Goal: Entertainment & Leisure: Consume media (video, audio)

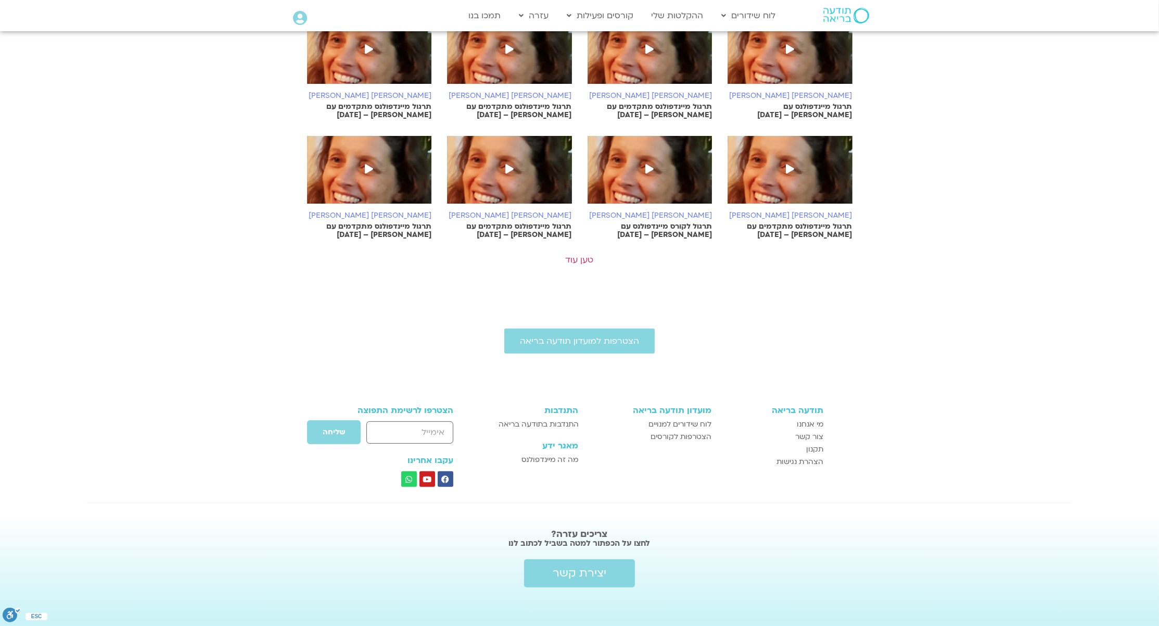
scroll to position [492, 0]
click at [572, 260] on link "טען עוד" at bounding box center [580, 259] width 28 height 11
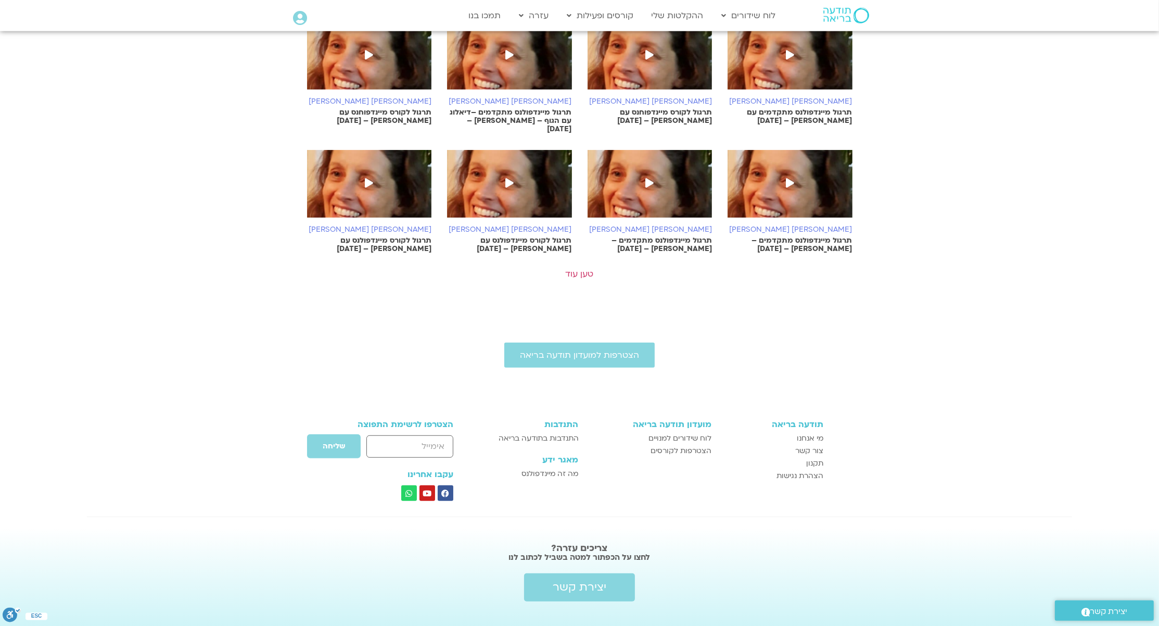
scroll to position [970, 0]
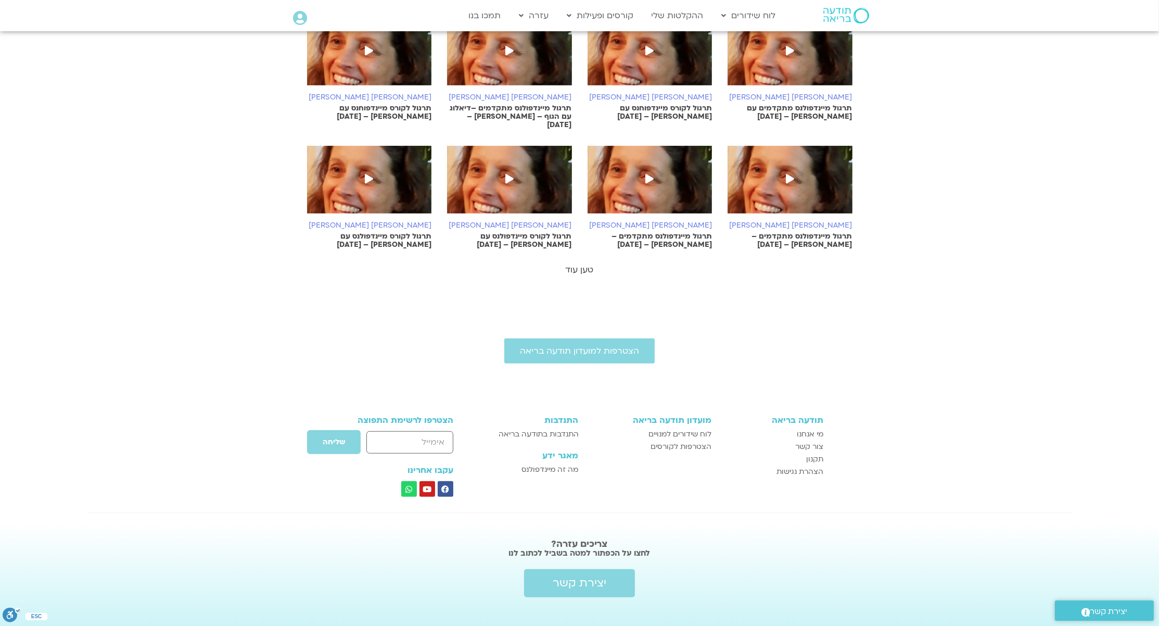
click at [577, 264] on link "טען עוד" at bounding box center [580, 269] width 28 height 11
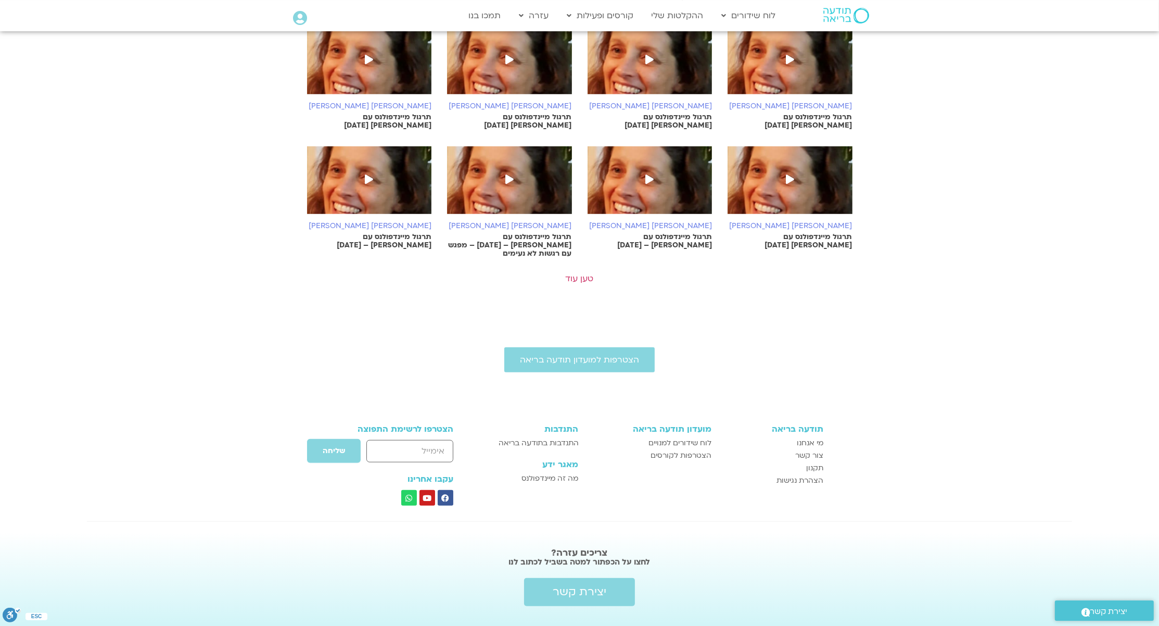
scroll to position [1455, 0]
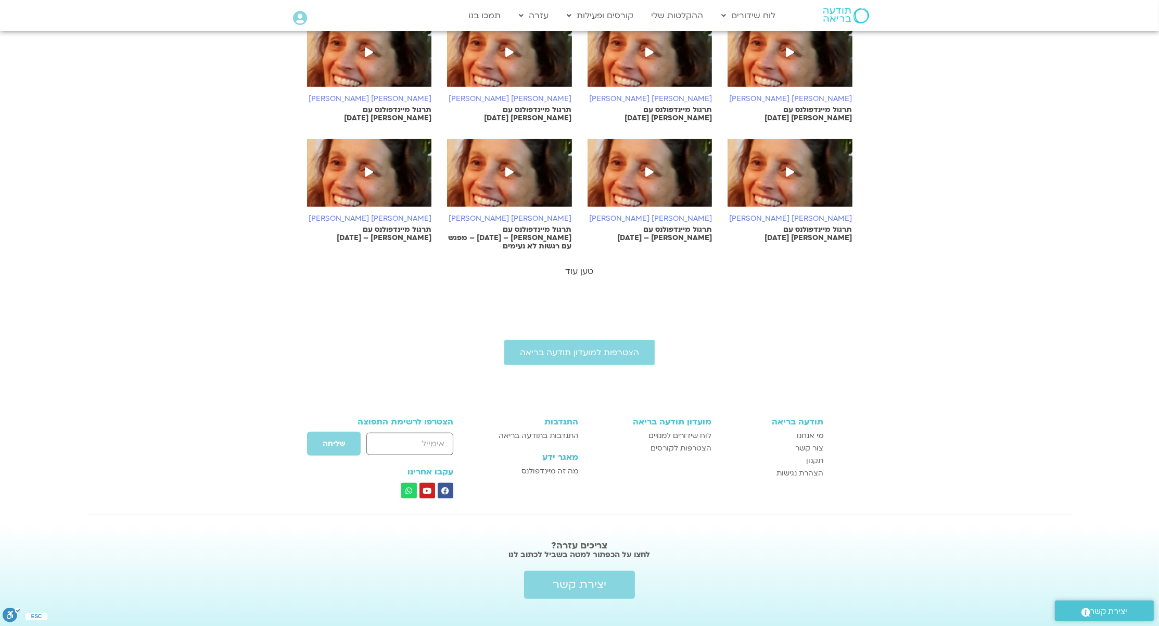
click at [581, 265] on link "טען עוד" at bounding box center [580, 270] width 28 height 11
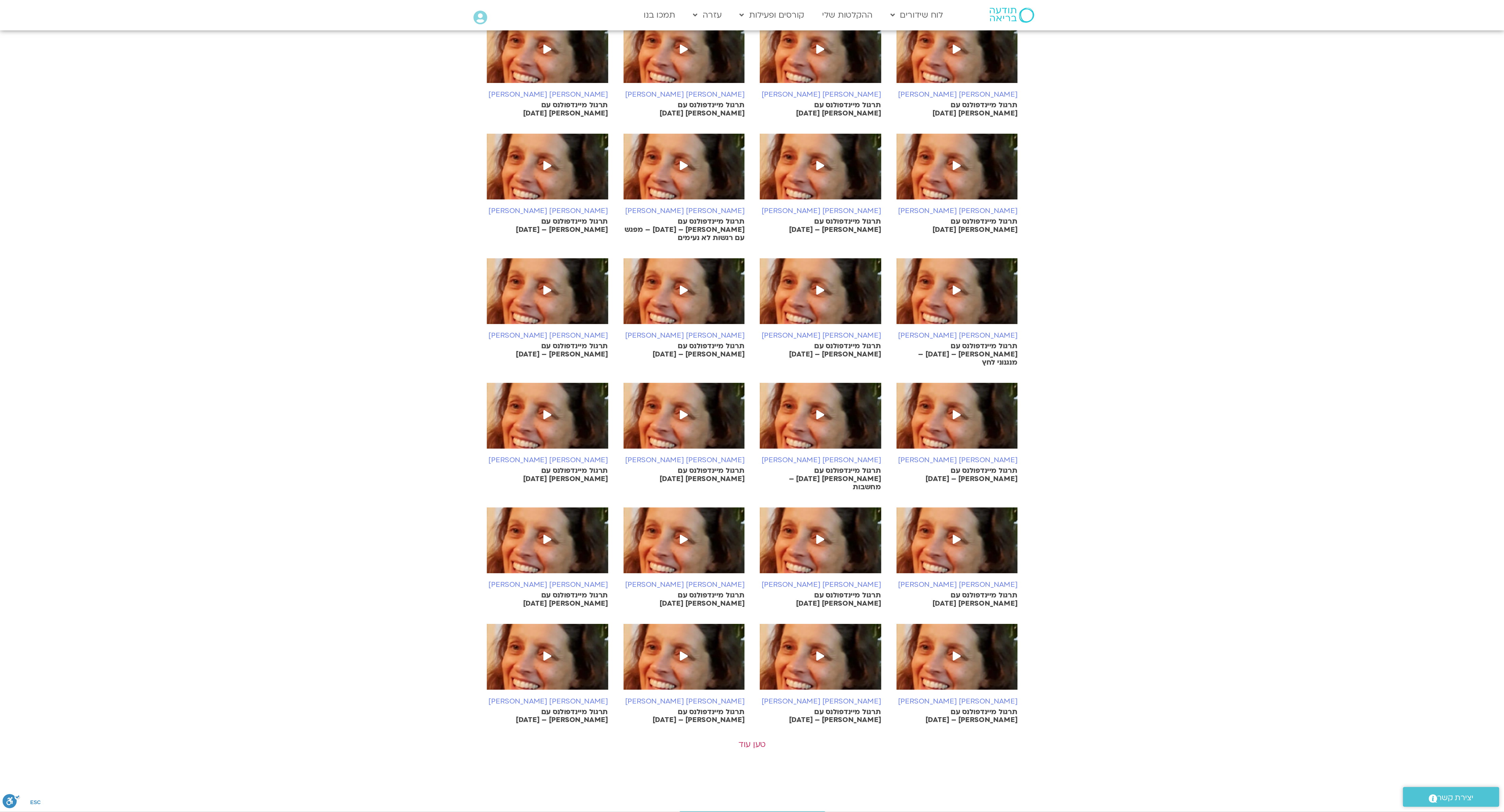
scroll to position [689, 0]
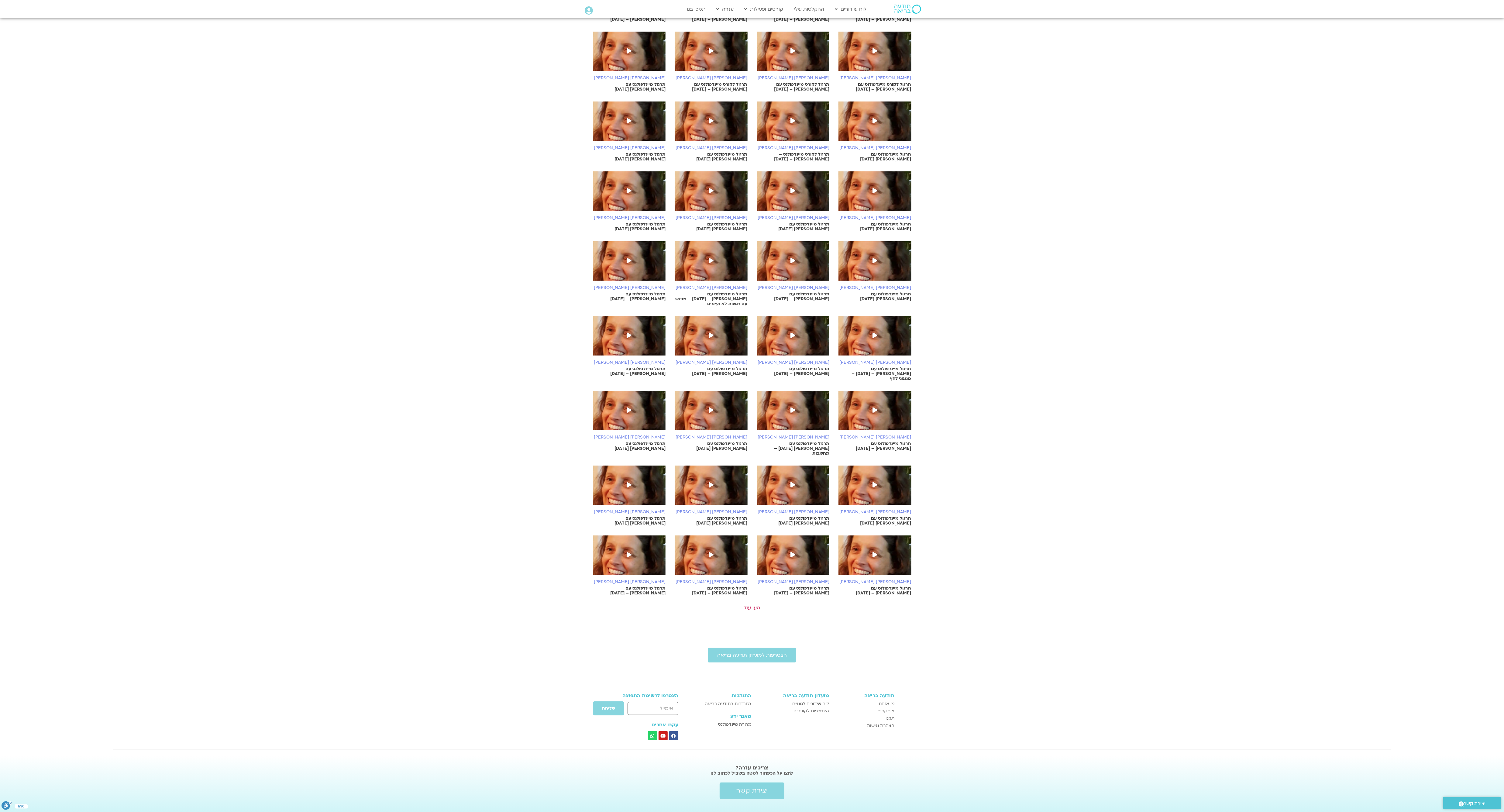
click at [78, 353] on section "סיגל בירן אבוחצירה מיינדפולנס מתקדמים – 10.8.25 סיגל בירן אבוחצירה מיינדפולנס מ…" at bounding box center [752, 30] width 1504 height 1167
click at [677, 365] on link "טען עוד" at bounding box center [752, 607] width 16 height 6
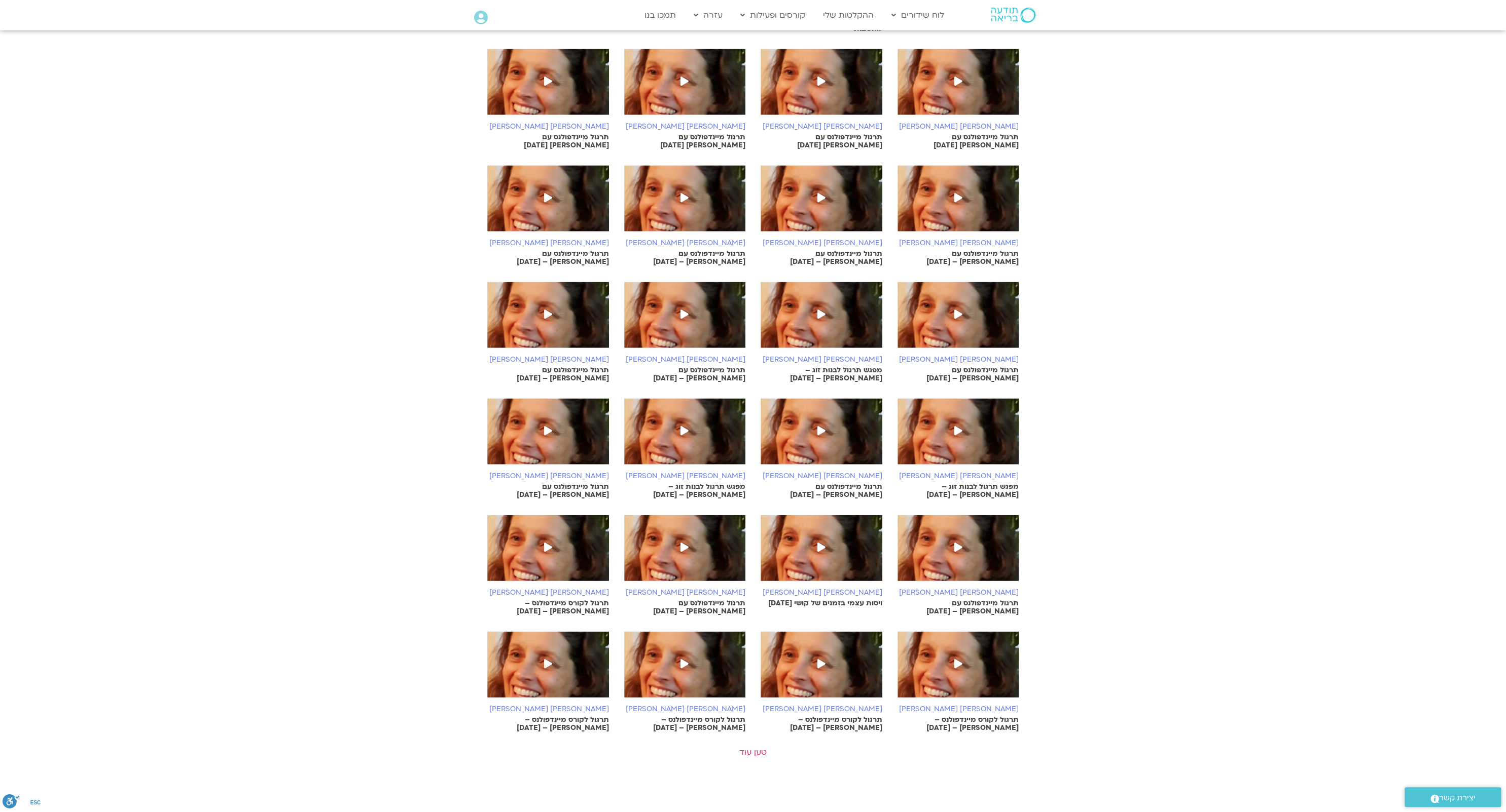
scroll to position [2147, 0]
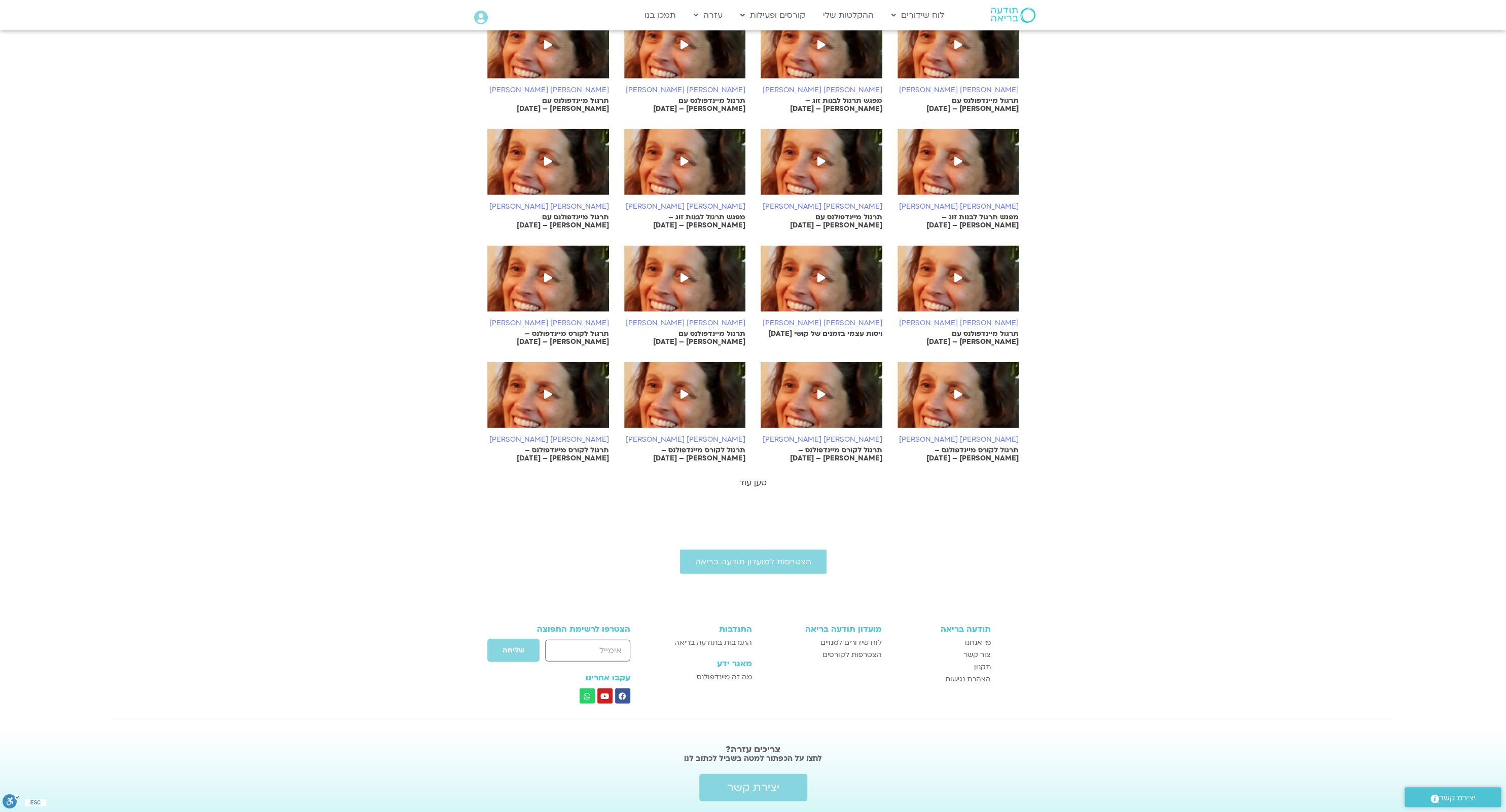
click at [751, 477] on link "טען עוד" at bounding box center [753, 482] width 27 height 11
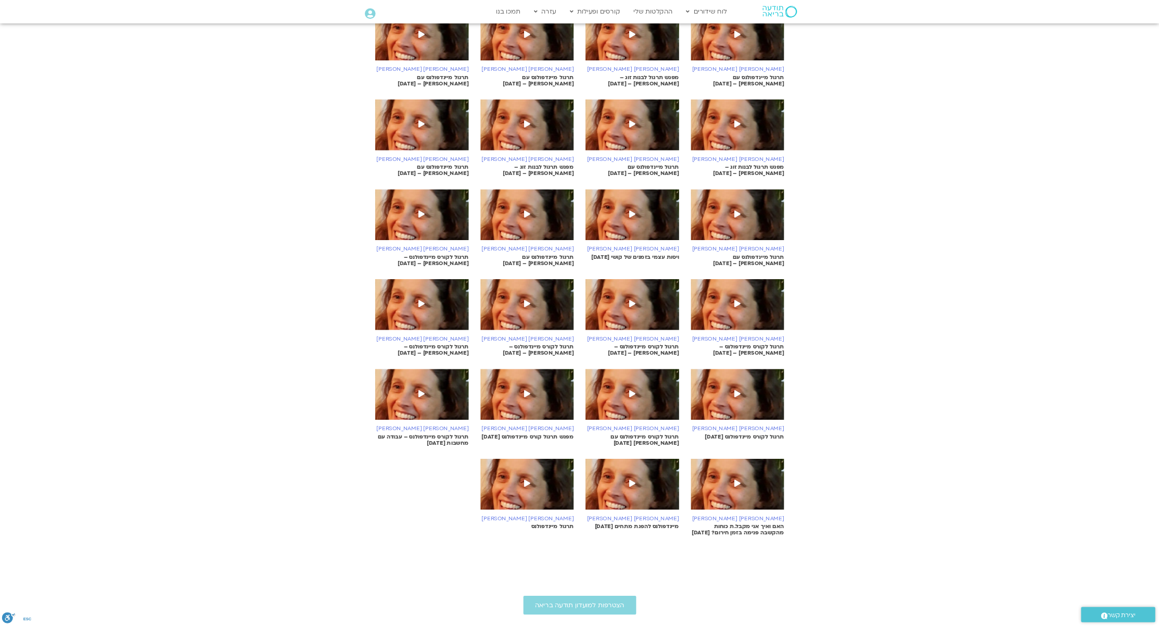
scroll to position [2202, 0]
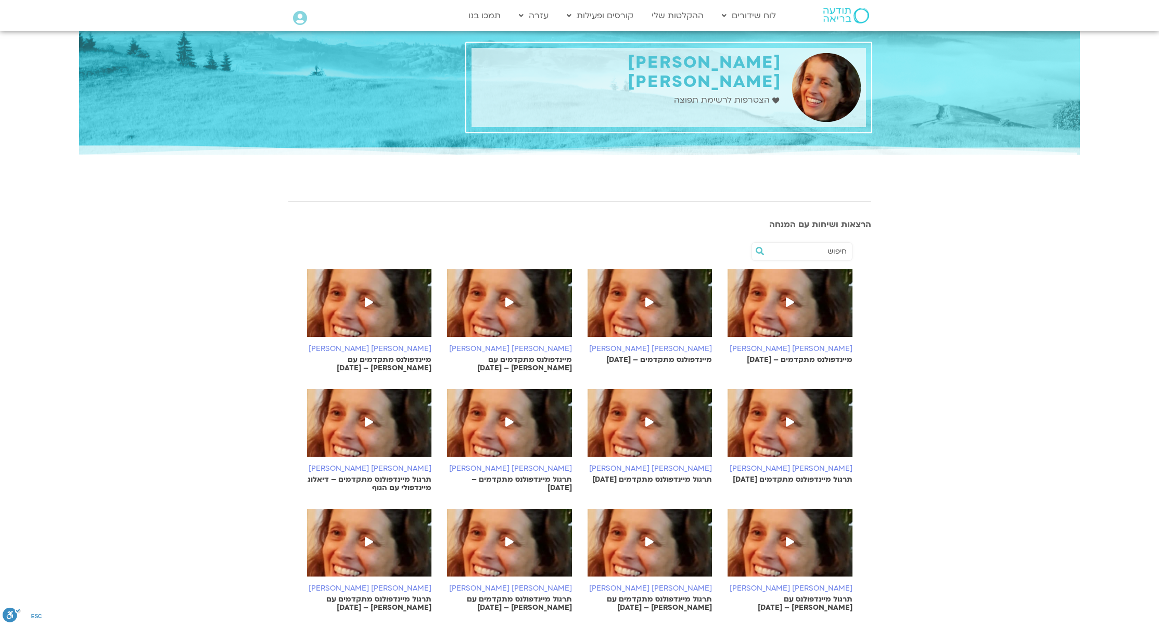
scroll to position [492, 0]
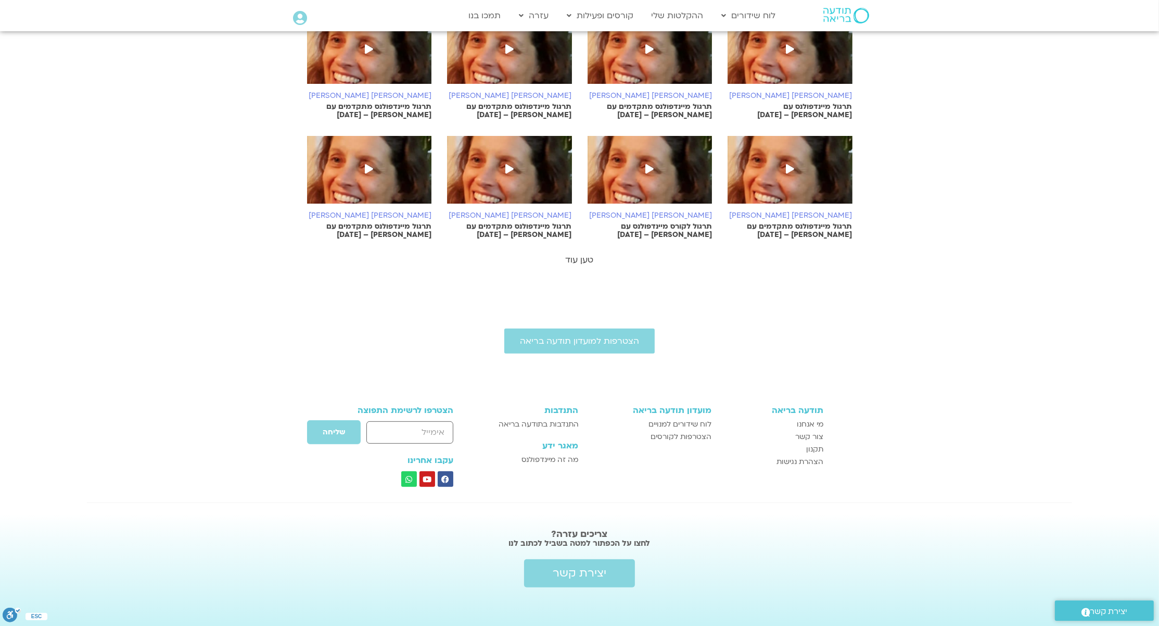
click at [592, 256] on link "טען עוד" at bounding box center [580, 259] width 28 height 11
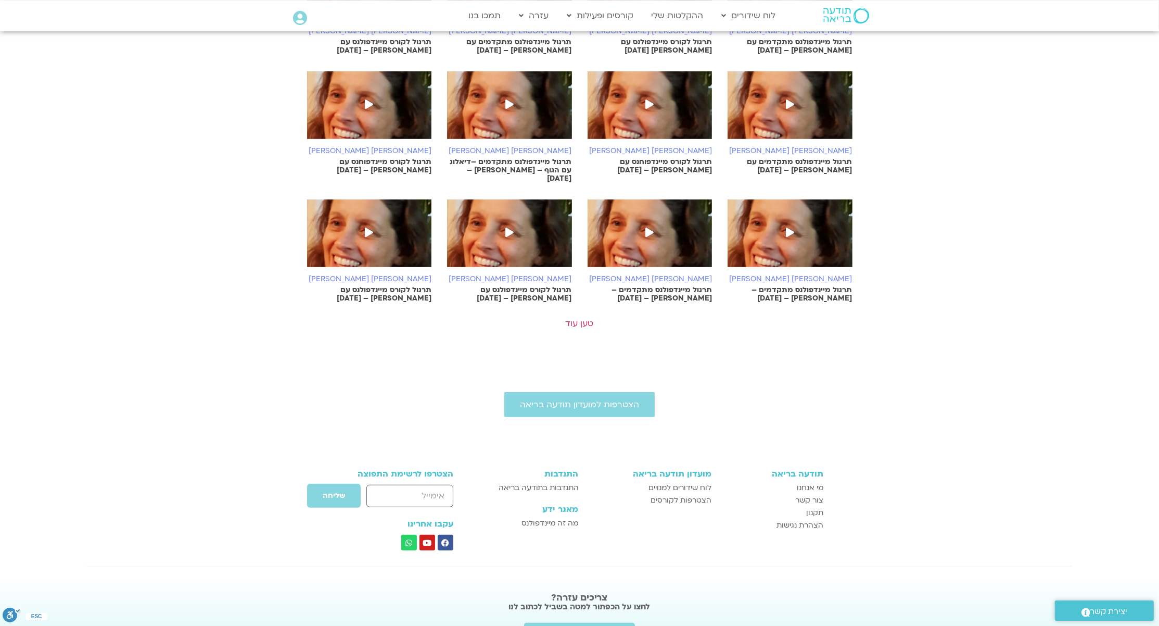
scroll to position [970, 0]
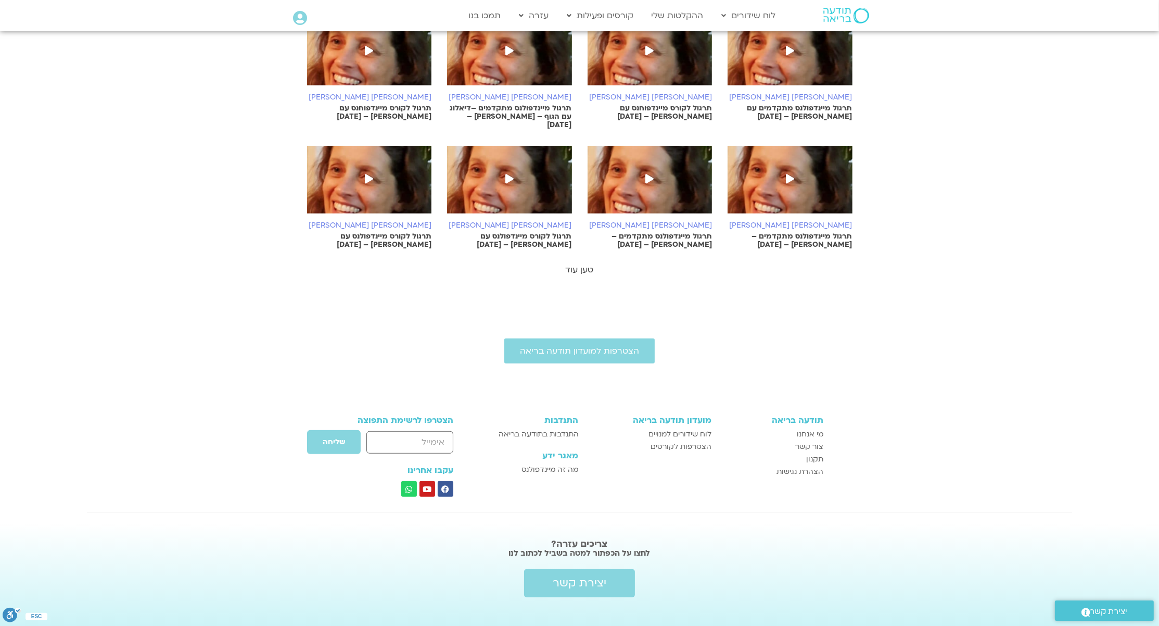
click at [573, 264] on link "טען עוד" at bounding box center [580, 269] width 28 height 11
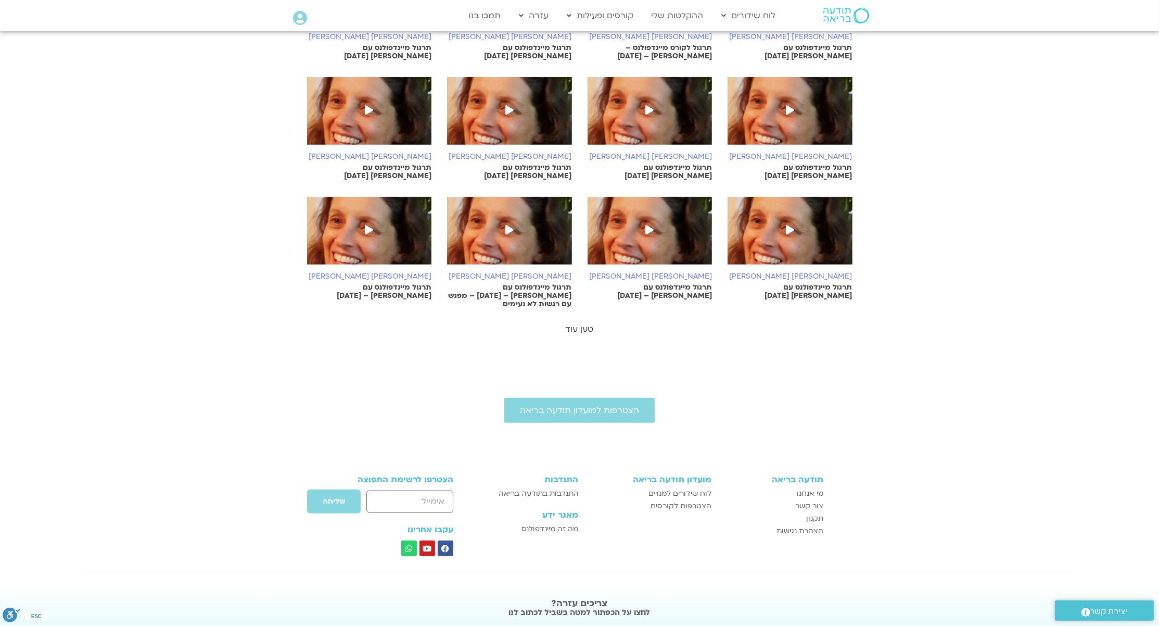
scroll to position [1455, 0]
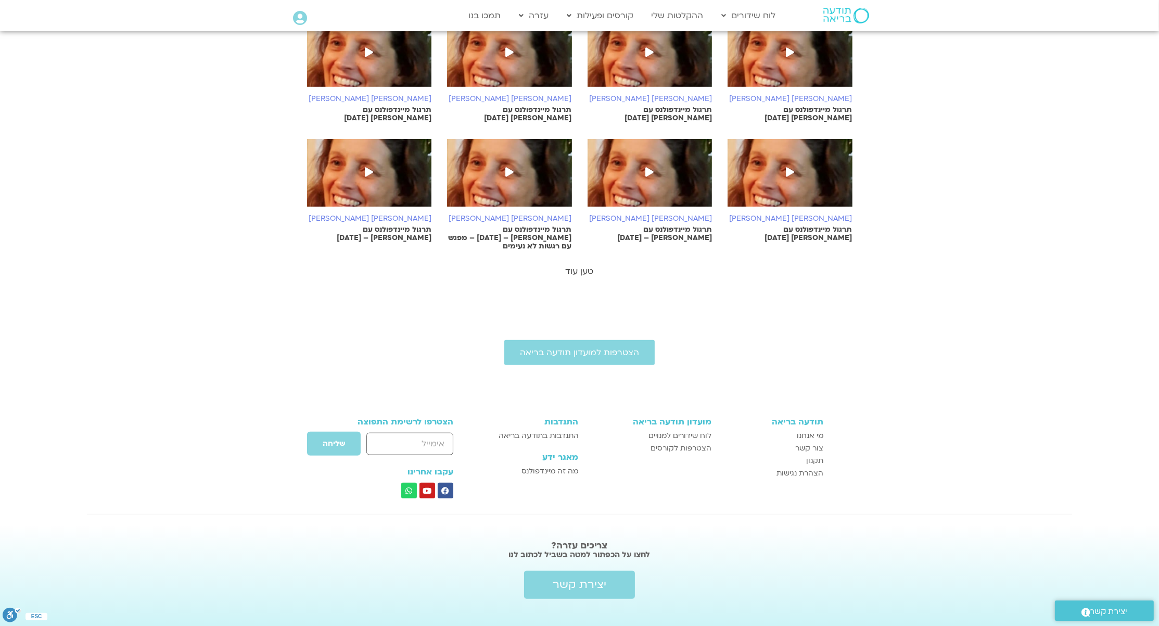
click at [581, 265] on link "טען עוד" at bounding box center [580, 270] width 28 height 11
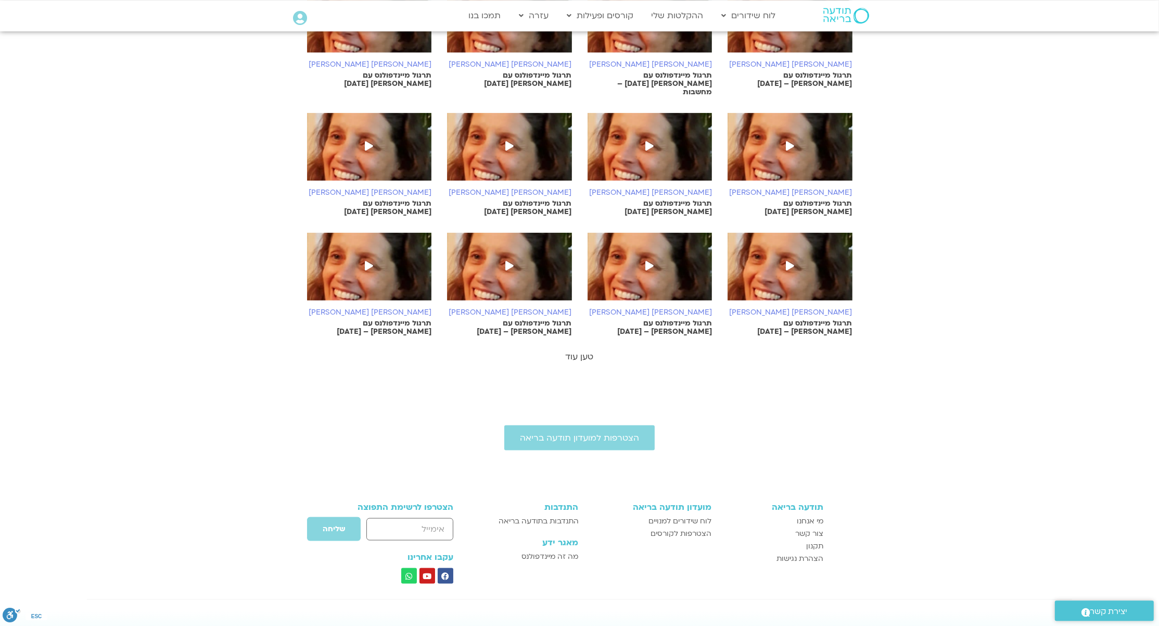
scroll to position [1932, 0]
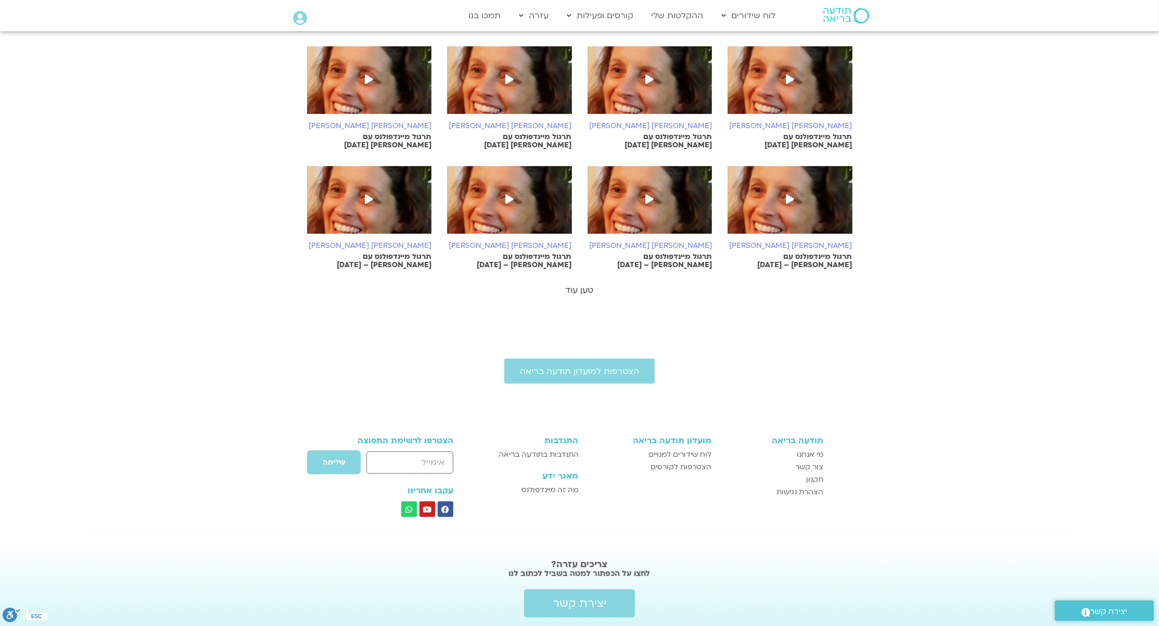
click at [581, 284] on link "טען עוד" at bounding box center [580, 289] width 28 height 11
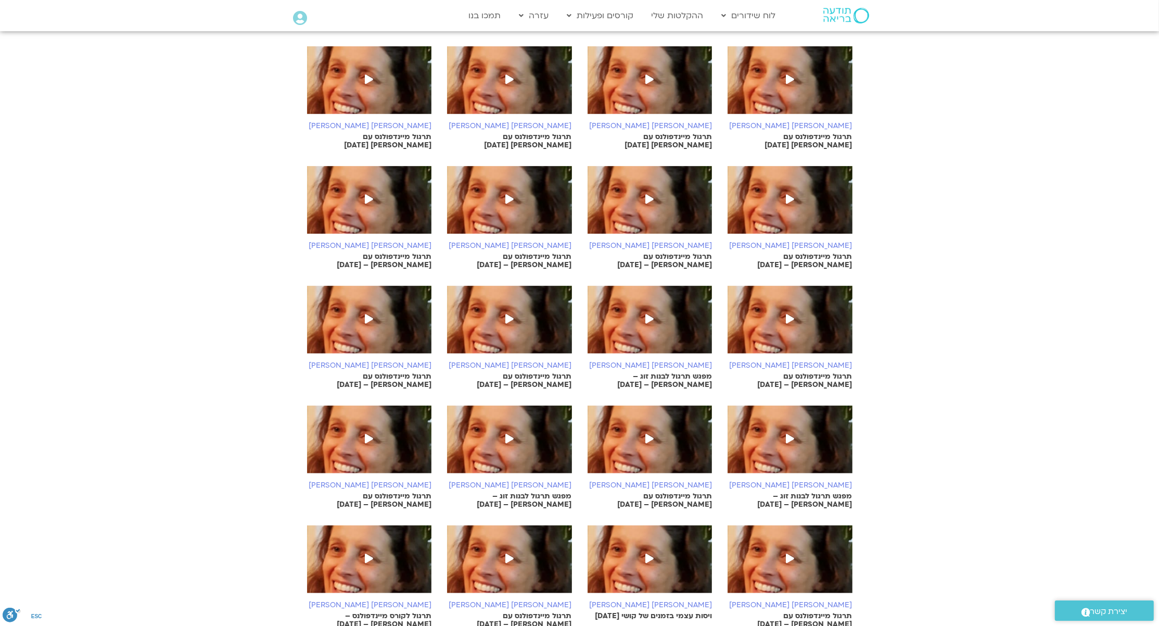
scroll to position [2409, 0]
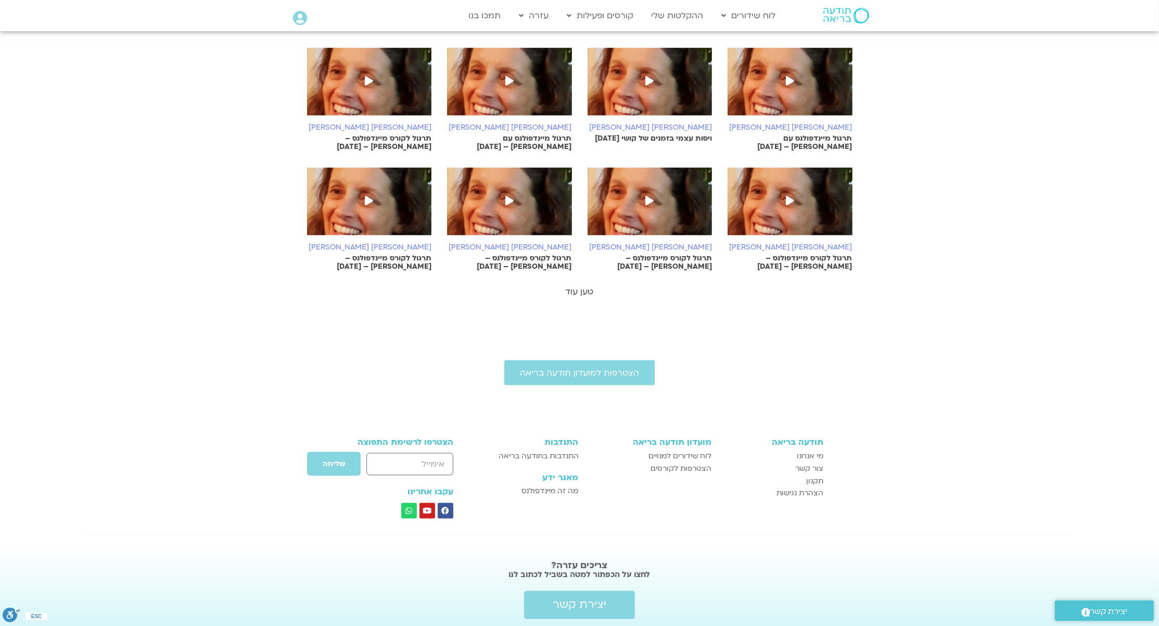
click at [581, 286] on link "טען עוד" at bounding box center [580, 291] width 28 height 11
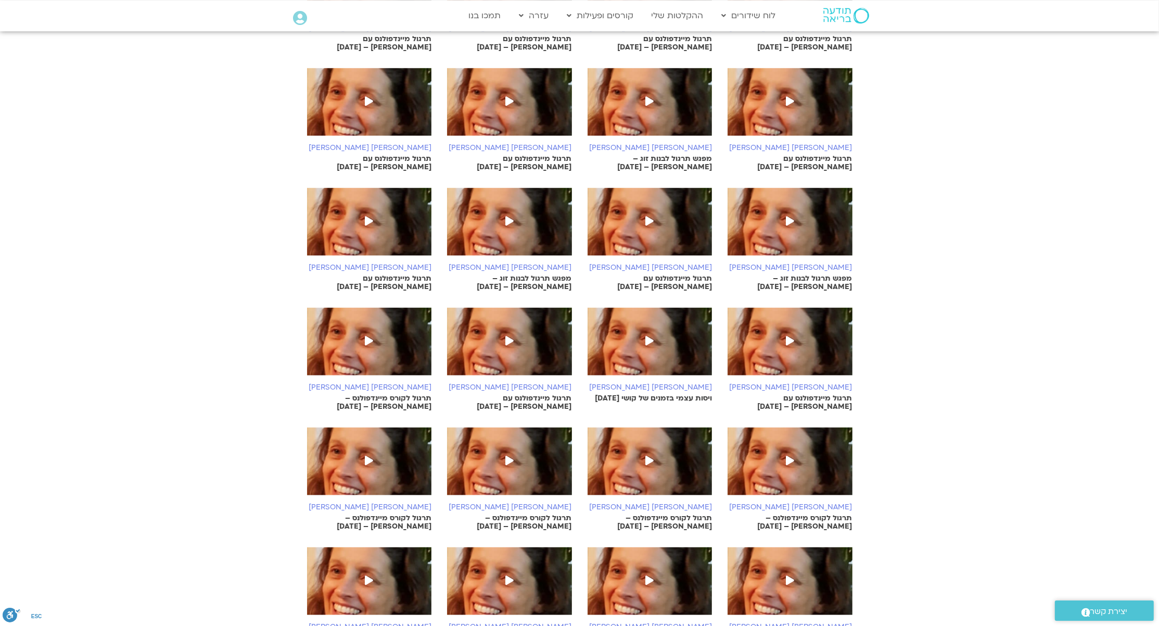
scroll to position [2199, 0]
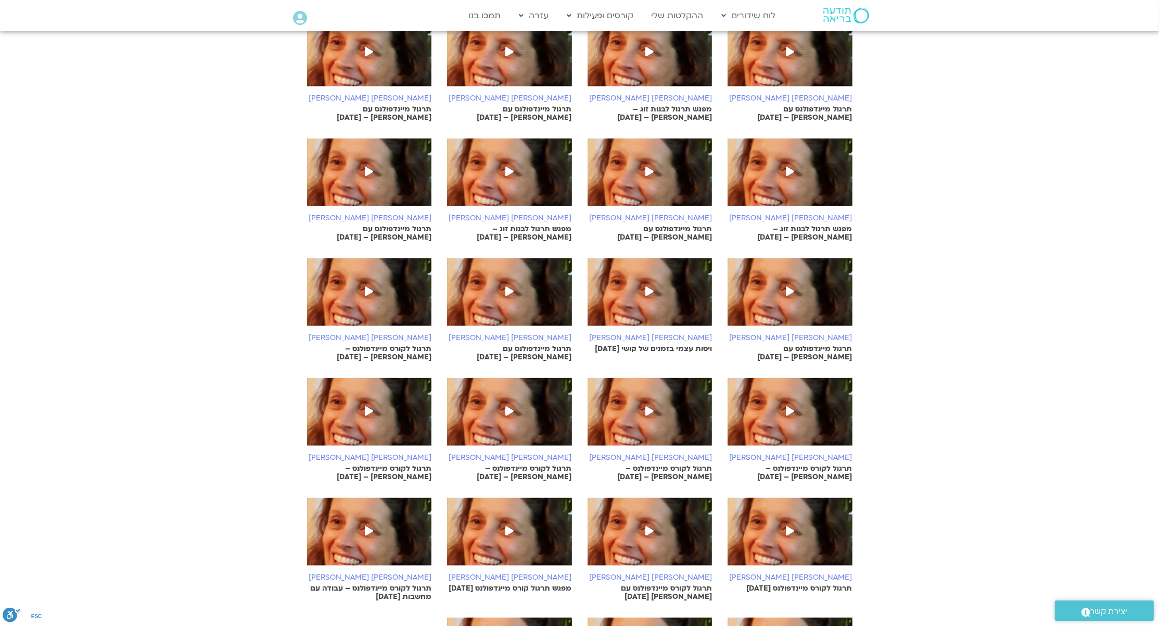
click at [781, 283] on span at bounding box center [790, 292] width 19 height 19
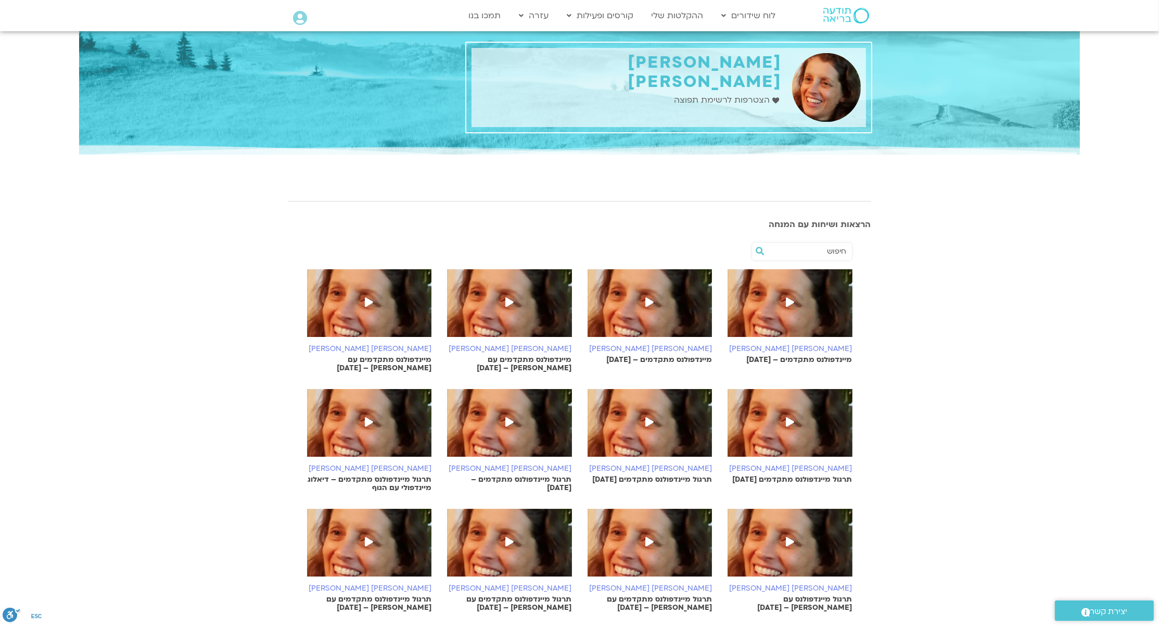
click at [496, 432] on img at bounding box center [509, 428] width 125 height 78
click at [693, 13] on link "ההקלטות שלי" at bounding box center [677, 16] width 62 height 20
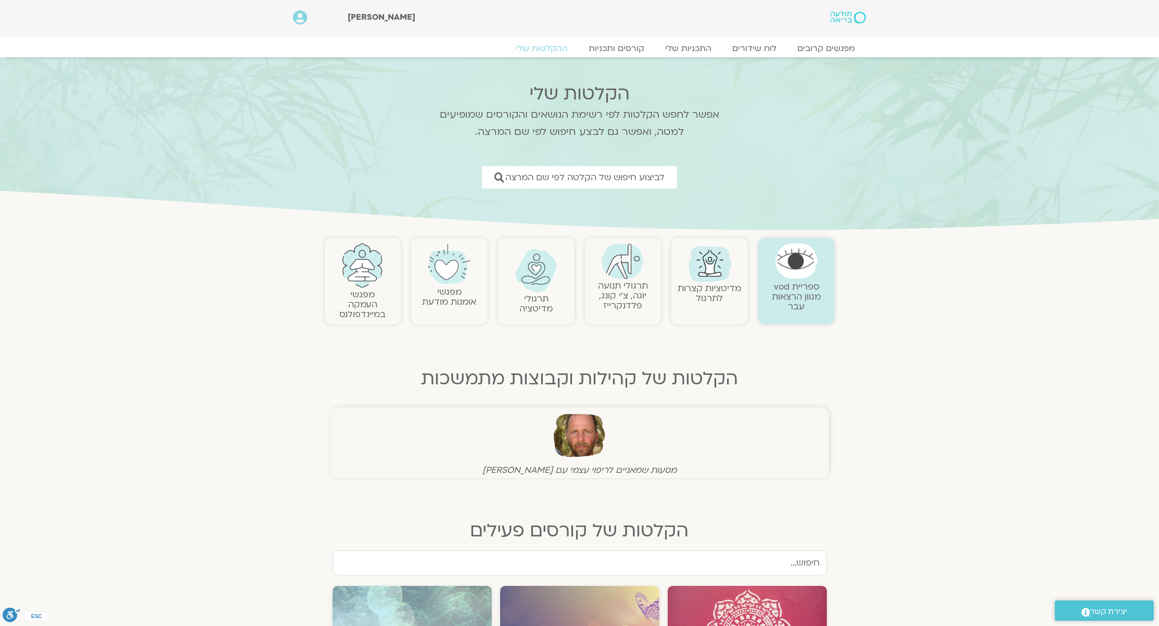
click at [938, 375] on section "ספריית vod מגוון הרצאות עבר מדיטציות קצרות לתרגול תרגולי תנועה יוגה, צ׳י קונג, …" at bounding box center [579, 392] width 1159 height 318
click at [597, 177] on span "לביצוע חיפוש של הקלטה לפי שם המרצה" at bounding box center [585, 177] width 175 height 11
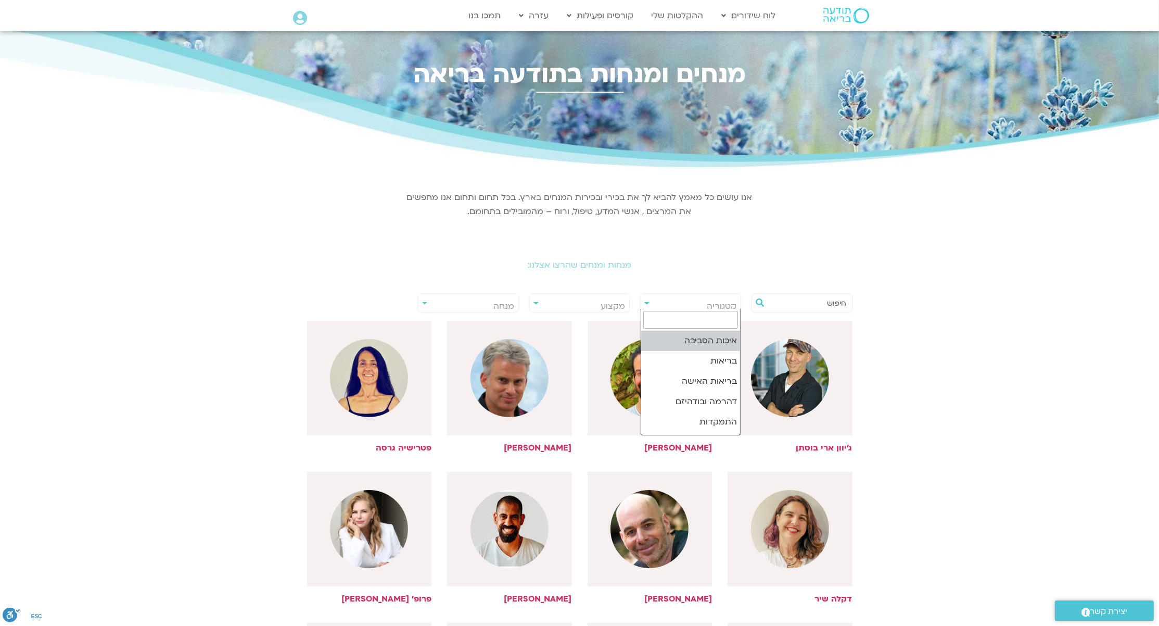
click at [667, 304] on span "קטגוריה" at bounding box center [691, 306] width 100 height 24
drag, startPoint x: 667, startPoint y: 304, endPoint x: 752, endPoint y: 308, distance: 84.9
click at [752, 308] on div "**********" at bounding box center [580, 303] width 556 height 24
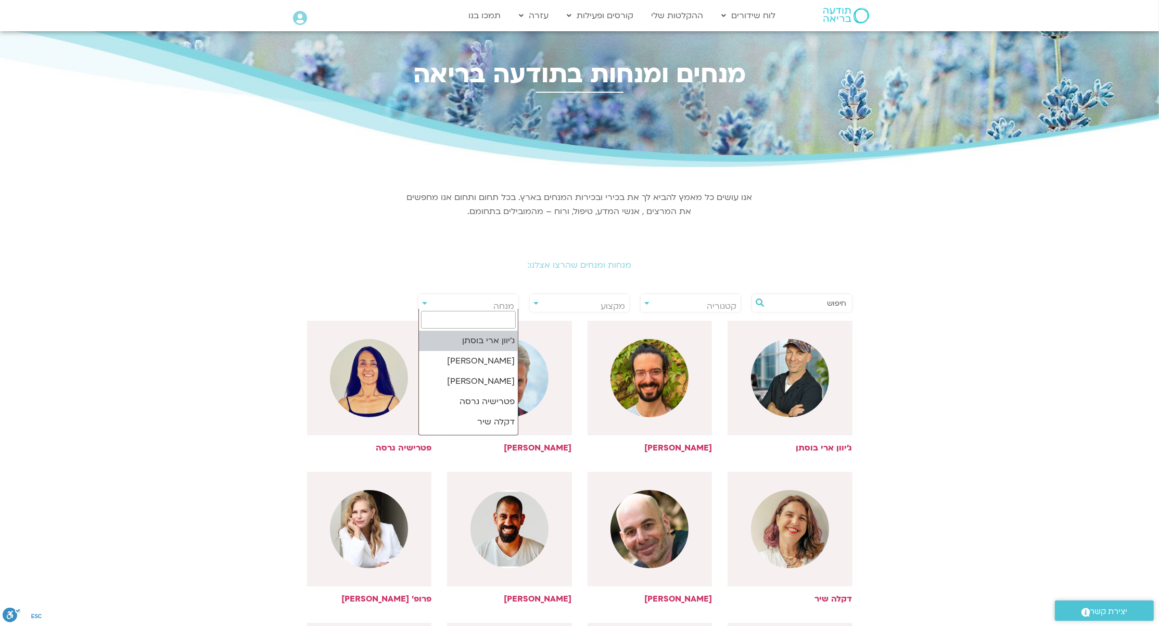
click at [489, 307] on span "מנחה" at bounding box center [468, 306] width 100 height 24
type input "סי"
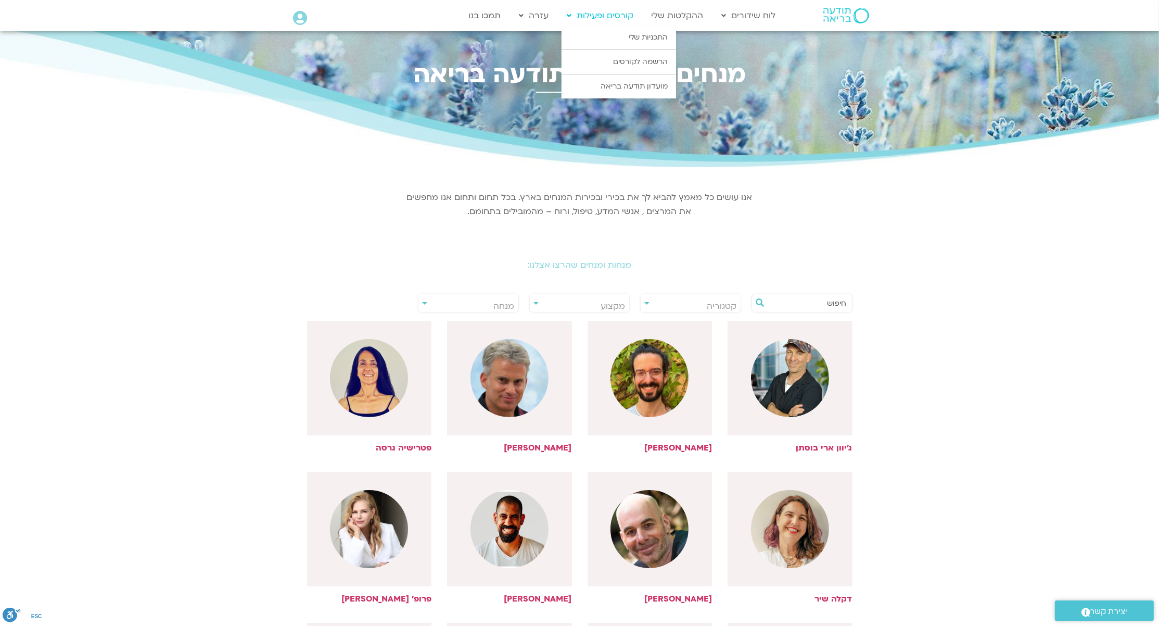
click at [611, 15] on link "קורסים ופעילות" at bounding box center [600, 16] width 77 height 20
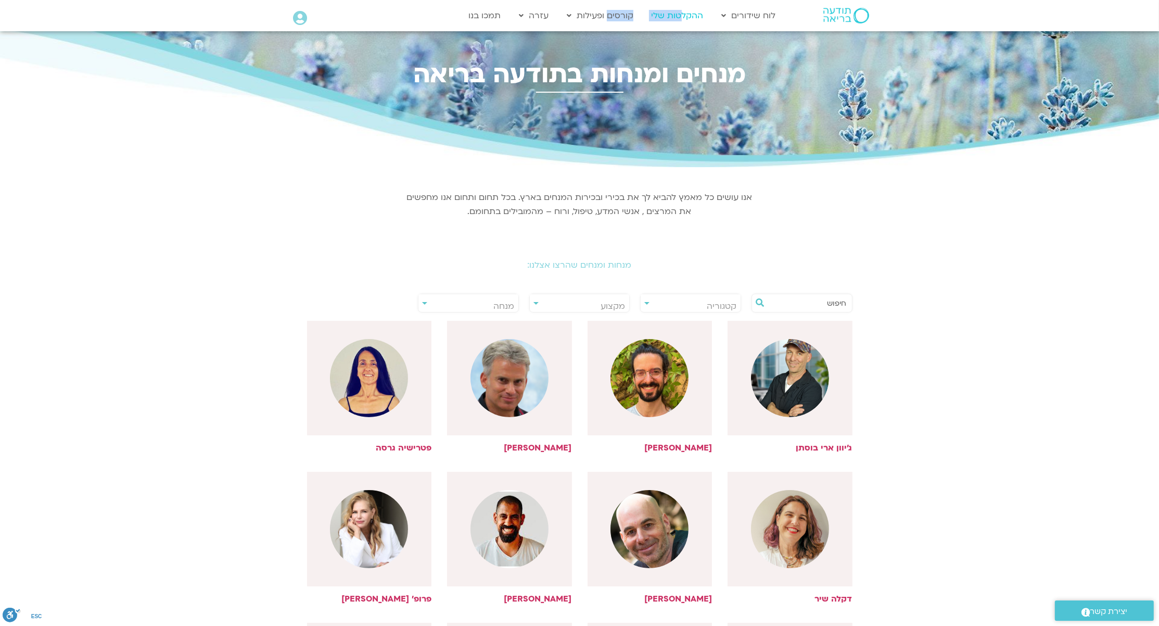
drag, startPoint x: 611, startPoint y: 15, endPoint x: 680, endPoint y: 19, distance: 69.4
click at [680, 19] on ul "לוח שידורים לוח שידורים יומי תכניה שבועית ההקלטות שלי קורסים ופעילות התכניות של…" at bounding box center [622, 16] width 318 height 20
click at [680, 19] on link "ההקלטות שלי" at bounding box center [677, 16] width 62 height 20
click at [672, 13] on link "ההקלטות שלי" at bounding box center [677, 16] width 62 height 20
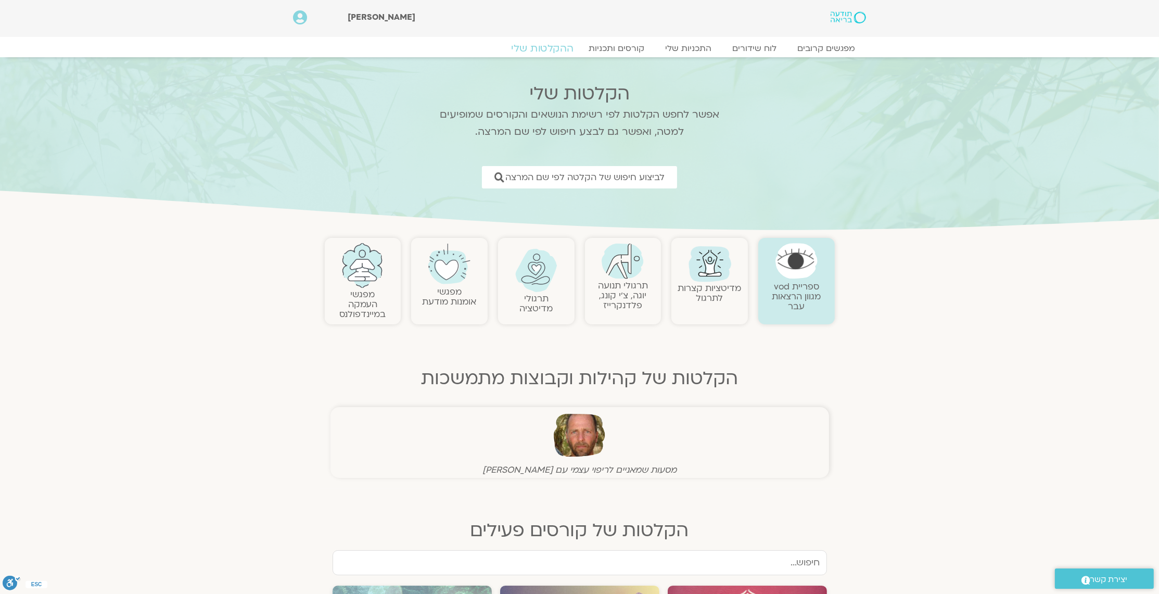
click at [550, 46] on link "ההקלטות שלי" at bounding box center [542, 48] width 87 height 12
click at [609, 173] on span "לביצוע חיפוש של הקלטה לפי שם המרצה" at bounding box center [585, 177] width 175 height 11
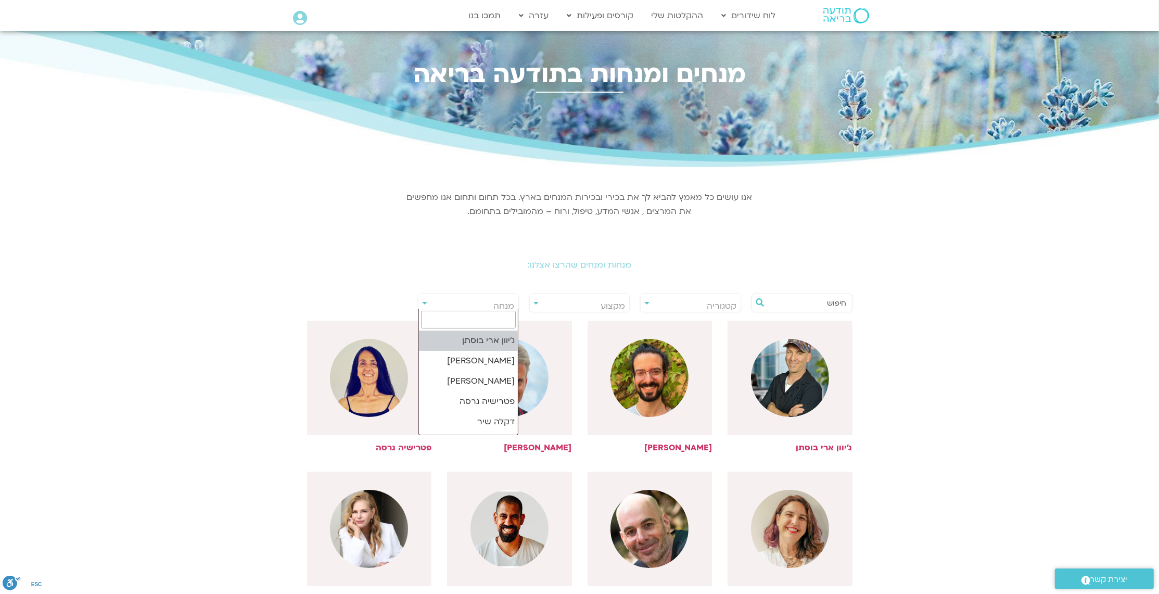
click at [475, 299] on span "מנחה" at bounding box center [468, 306] width 100 height 24
type input "סי"
select select "*****"
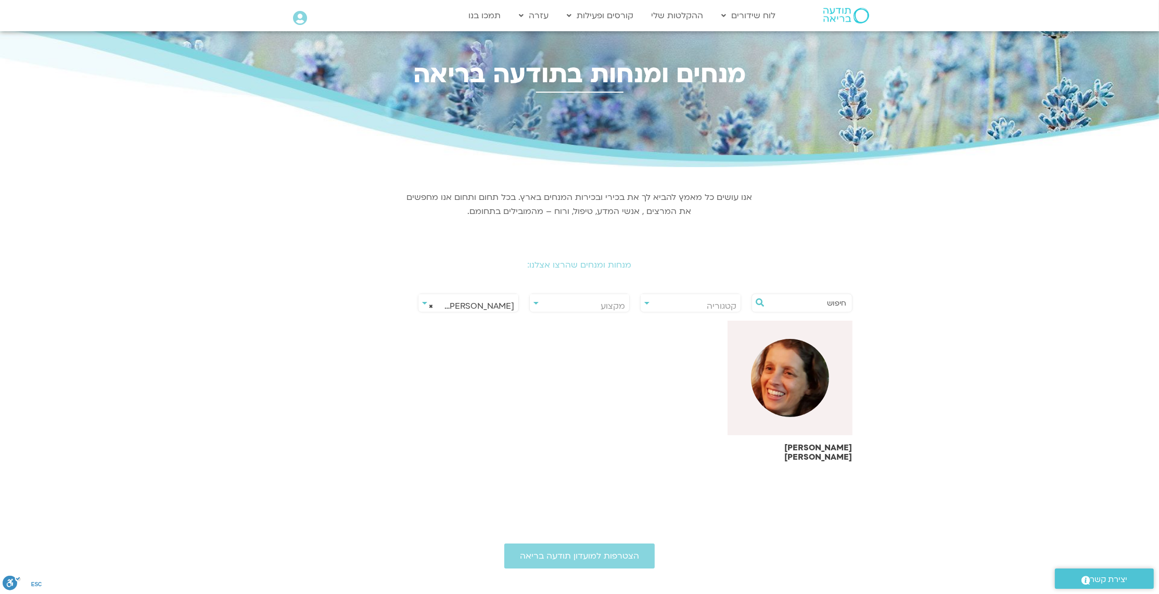
click at [786, 376] on img at bounding box center [790, 378] width 78 height 78
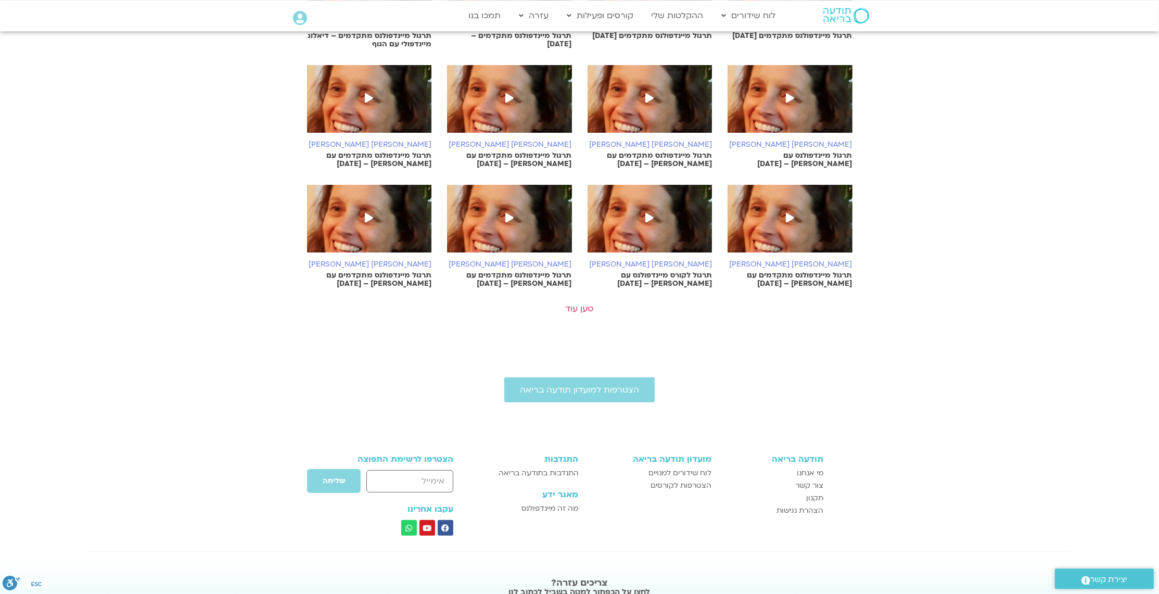
scroll to position [524, 0]
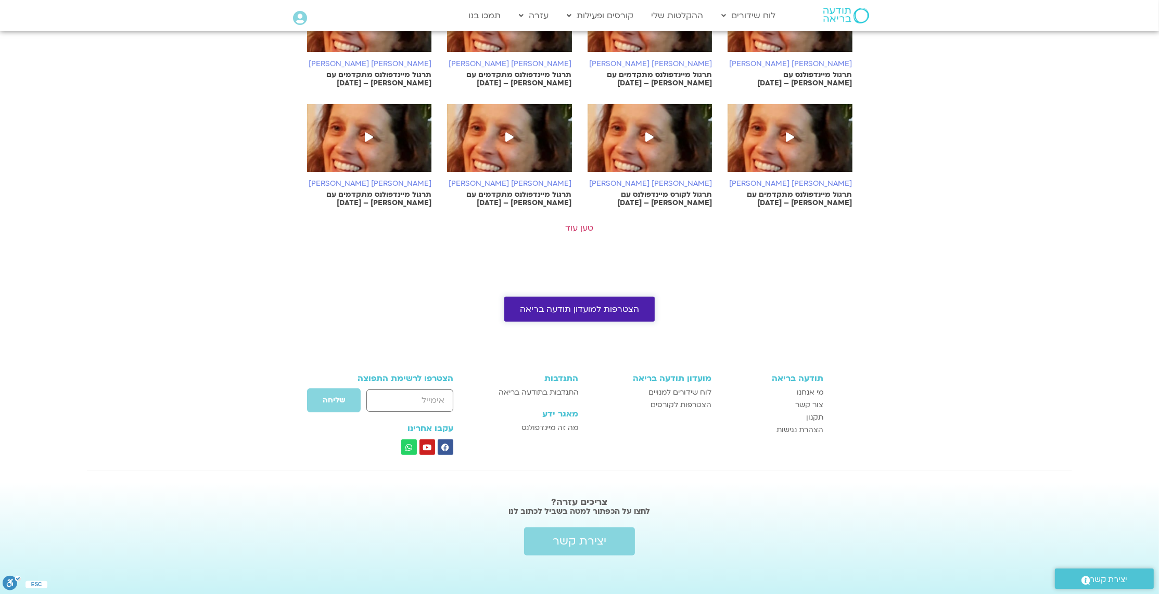
click at [602, 304] on span "הצטרפות למועדון תודעה בריאה" at bounding box center [579, 308] width 119 height 9
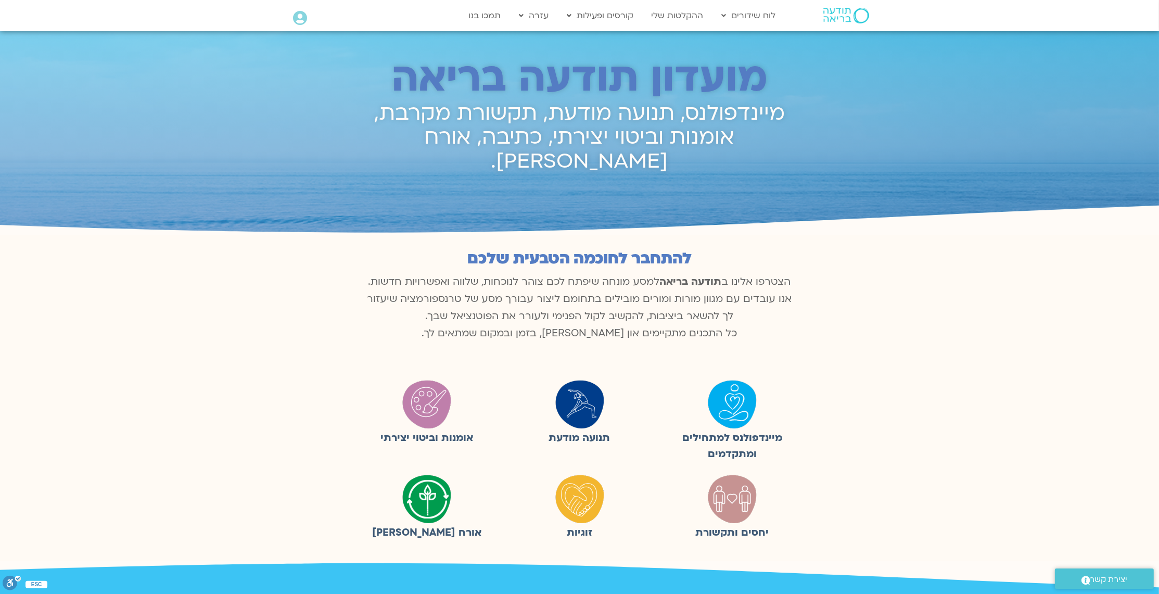
scroll to position [544, 0]
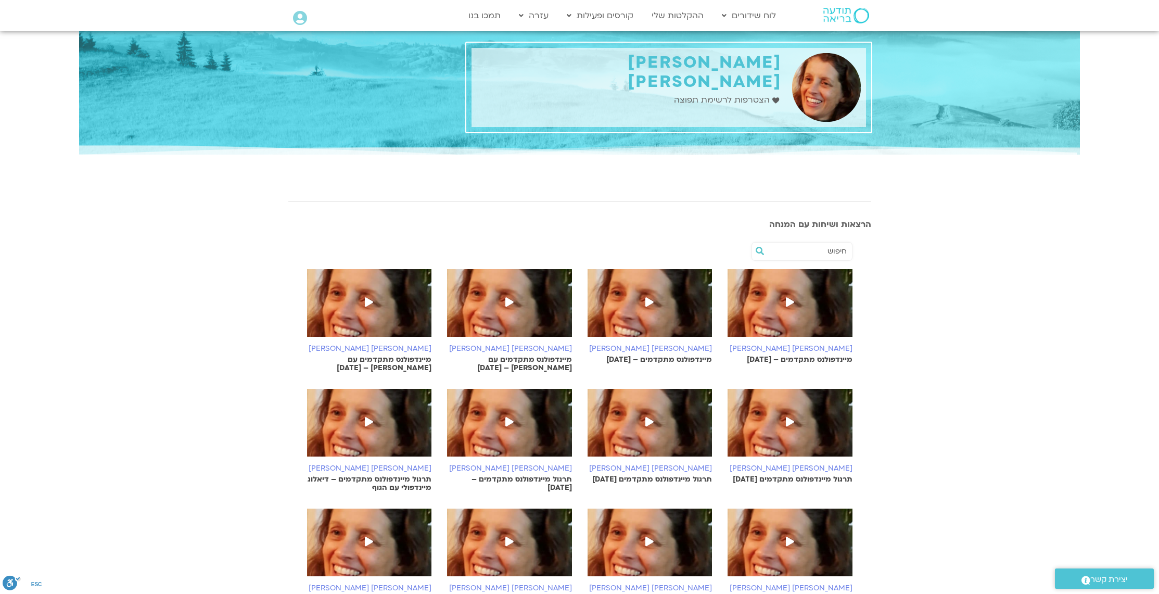
scroll to position [524, 0]
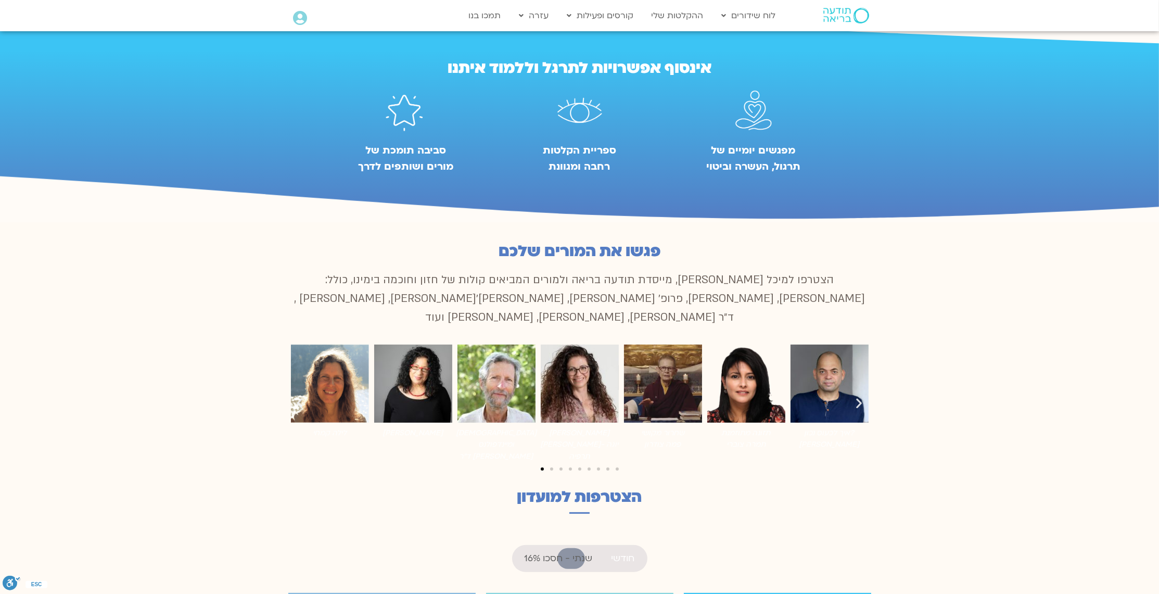
scroll to position [502, 0]
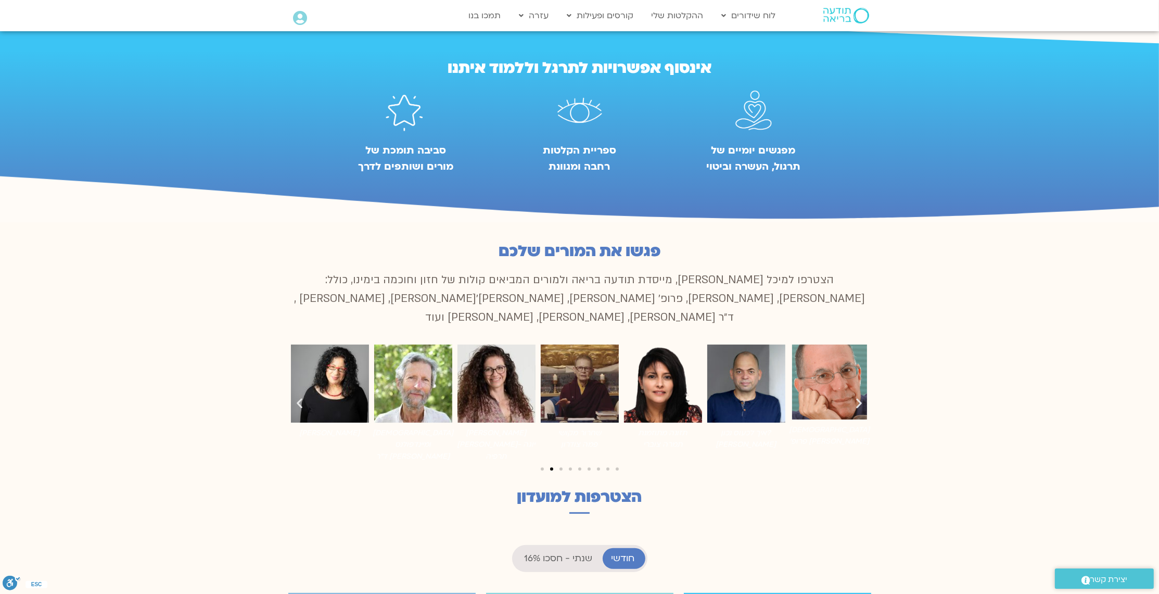
click at [555, 553] on span "שנתי - חסכו 16%" at bounding box center [559, 558] width 68 height 10
click at [442, 491] on div "פגשו את המורים שלכם הצטרפו למיכל גורל, מייסדת תודעה בריאה ולמורים המביאים קולות…" at bounding box center [579, 379] width 593 height 285
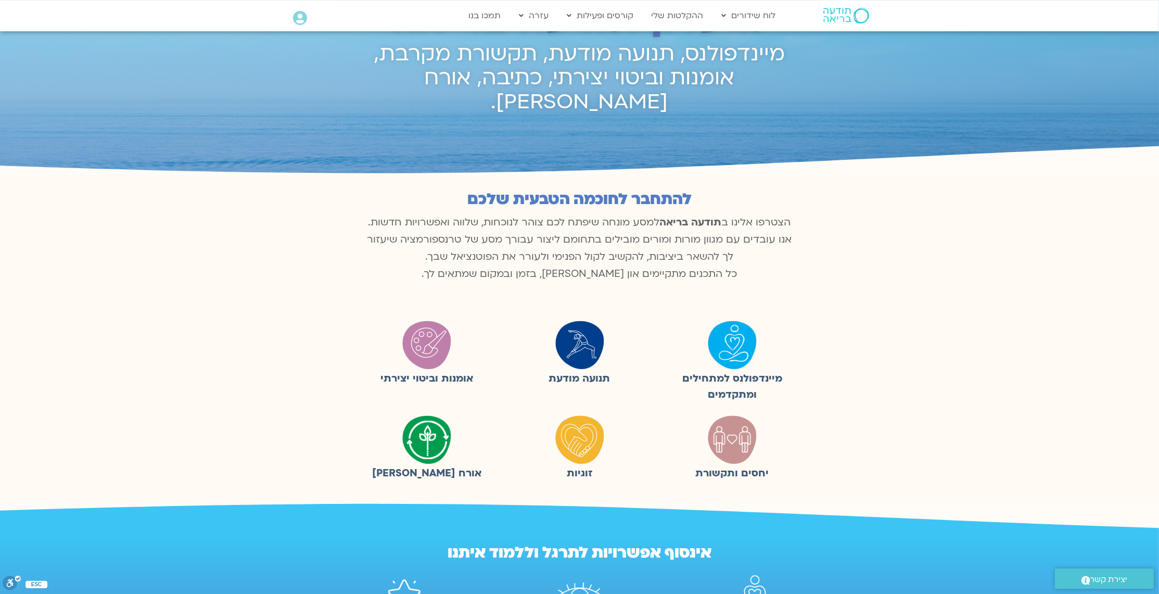
scroll to position [0, 0]
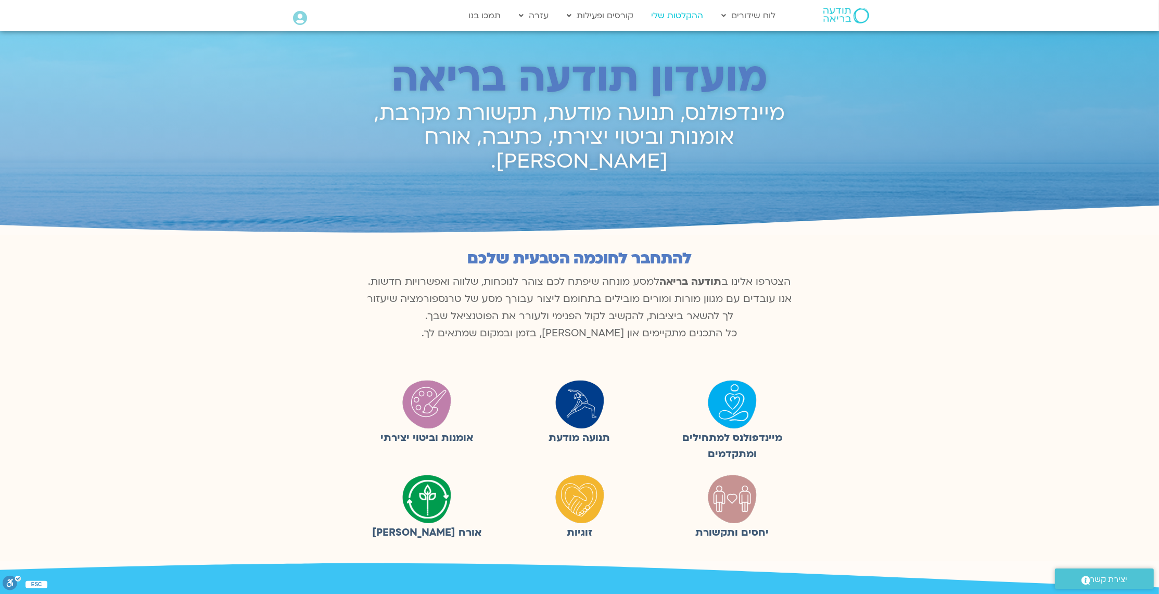
click at [670, 16] on link "ההקלטות שלי" at bounding box center [677, 16] width 62 height 20
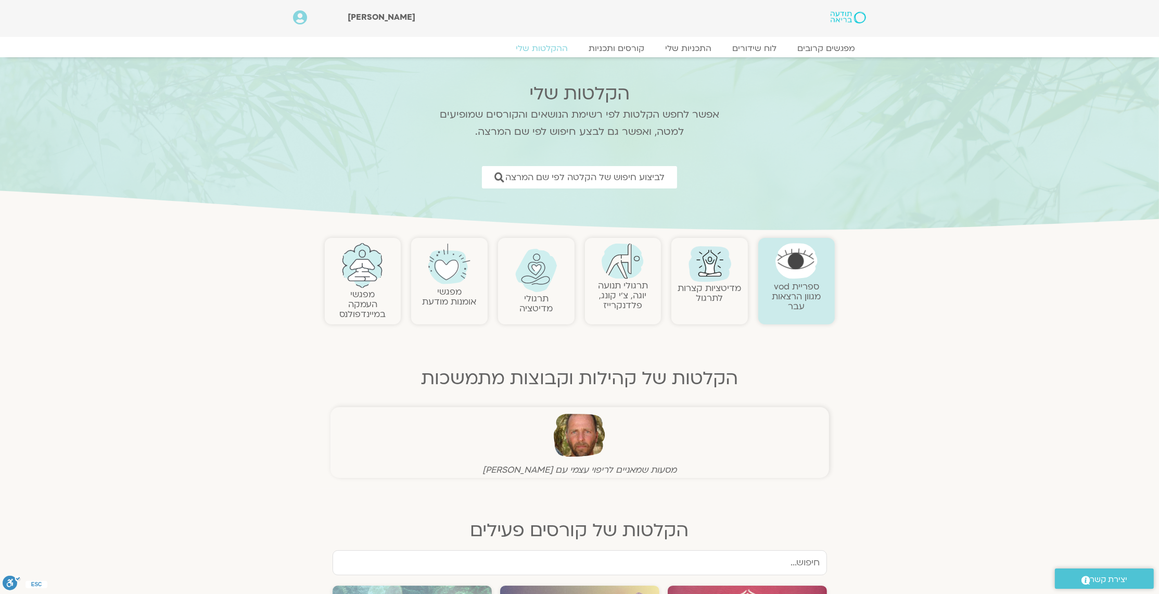
click at [880, 366] on section "ספריית vod מגוון הרצאות עבר מדיטציות קצרות לתרגול תרגולי תנועה יוגה, צ׳י קונג, …" at bounding box center [579, 392] width 1159 height 318
click at [627, 46] on link "קורסים ותכניות" at bounding box center [617, 48] width 92 height 12
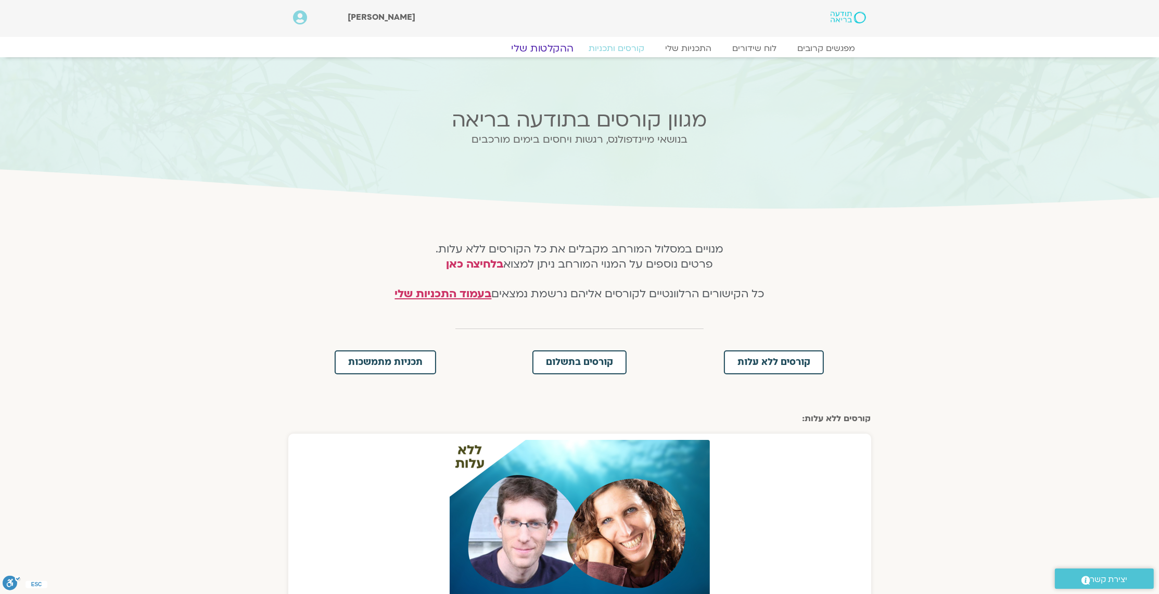
click at [537, 45] on link "ההקלטות שלי" at bounding box center [542, 48] width 87 height 12
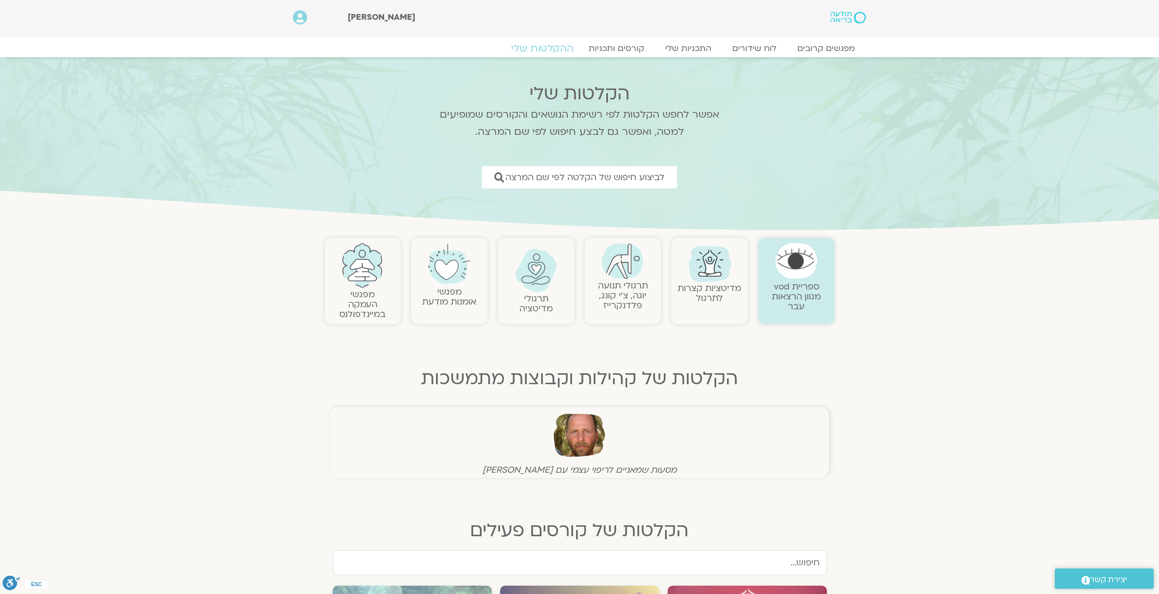
click at [537, 45] on link "ההקלטות שלי" at bounding box center [542, 48] width 87 height 12
click at [610, 187] on link "לביצוע חיפוש של הקלטה לפי שם המרצה" at bounding box center [579, 177] width 215 height 24
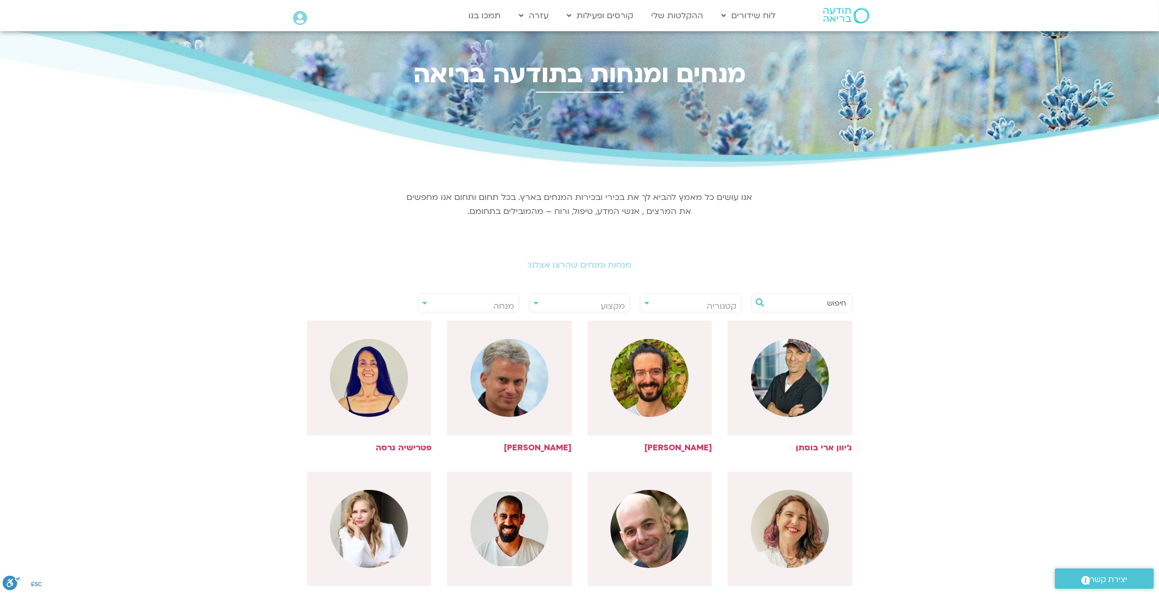
click at [785, 297] on input "text" at bounding box center [807, 303] width 79 height 18
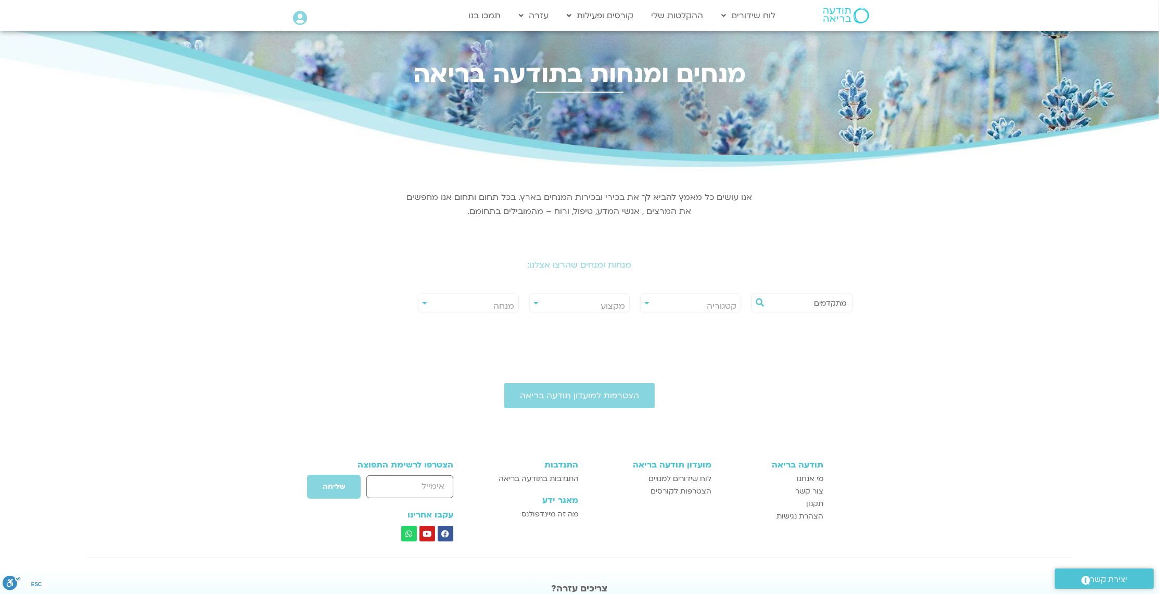
type input "מתקדמים"
click at [460, 298] on span "מנחה" at bounding box center [468, 306] width 100 height 24
type input "סי"
select select "*****"
click at [815, 305] on input "מתקדמים" at bounding box center [807, 303] width 79 height 18
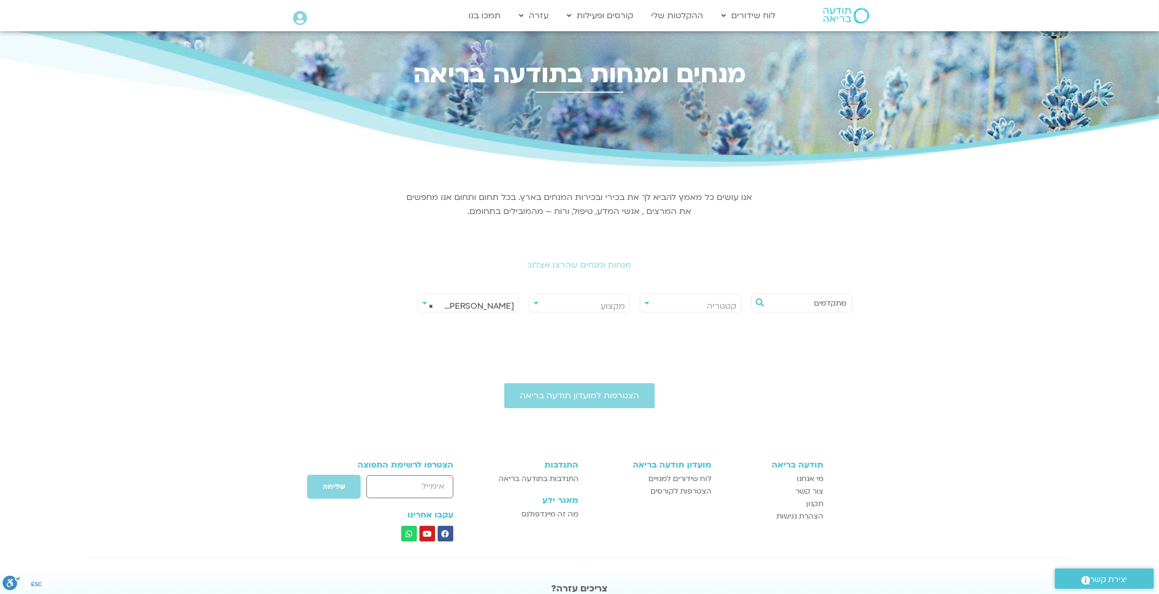
drag, startPoint x: 815, startPoint y: 305, endPoint x: 893, endPoint y: 299, distance: 78.3
click at [847, 299] on input "מתקדמים" at bounding box center [807, 303] width 79 height 18
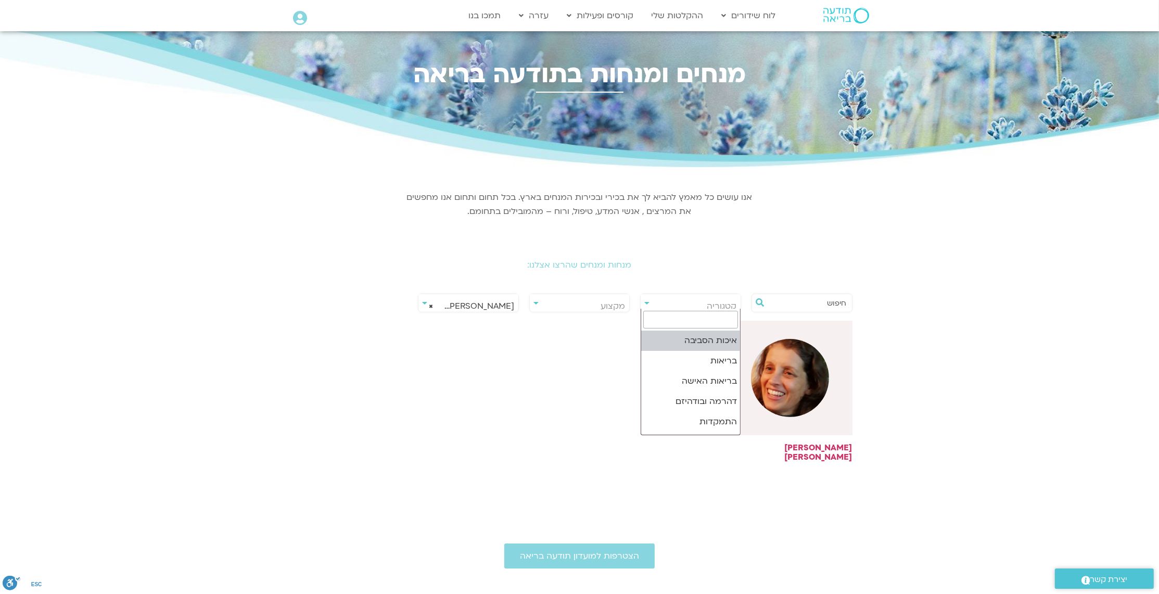
click at [671, 301] on span "קטגוריה" at bounding box center [691, 306] width 100 height 24
click at [779, 403] on img at bounding box center [790, 378] width 78 height 78
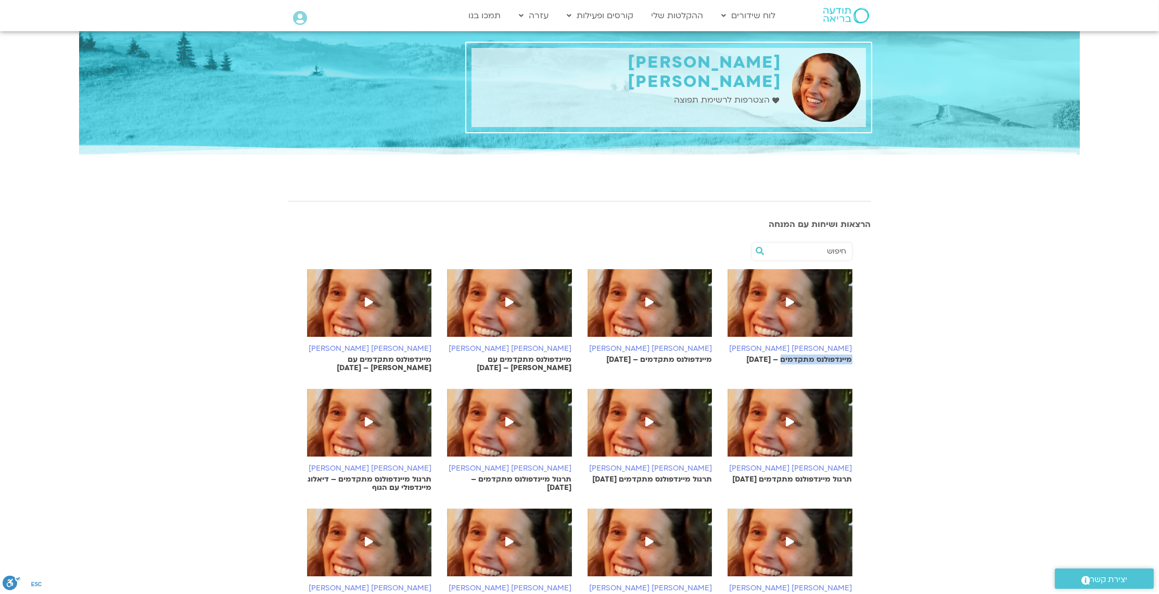
drag, startPoint x: 858, startPoint y: 359, endPoint x: 783, endPoint y: 366, distance: 75.8
click at [783, 366] on div "סיגל בירן אבוחצירה מיינדפולנס מתקדמים – 10.8.25" at bounding box center [790, 321] width 141 height 104
copy p "מיינדפולנס מתקדמים"
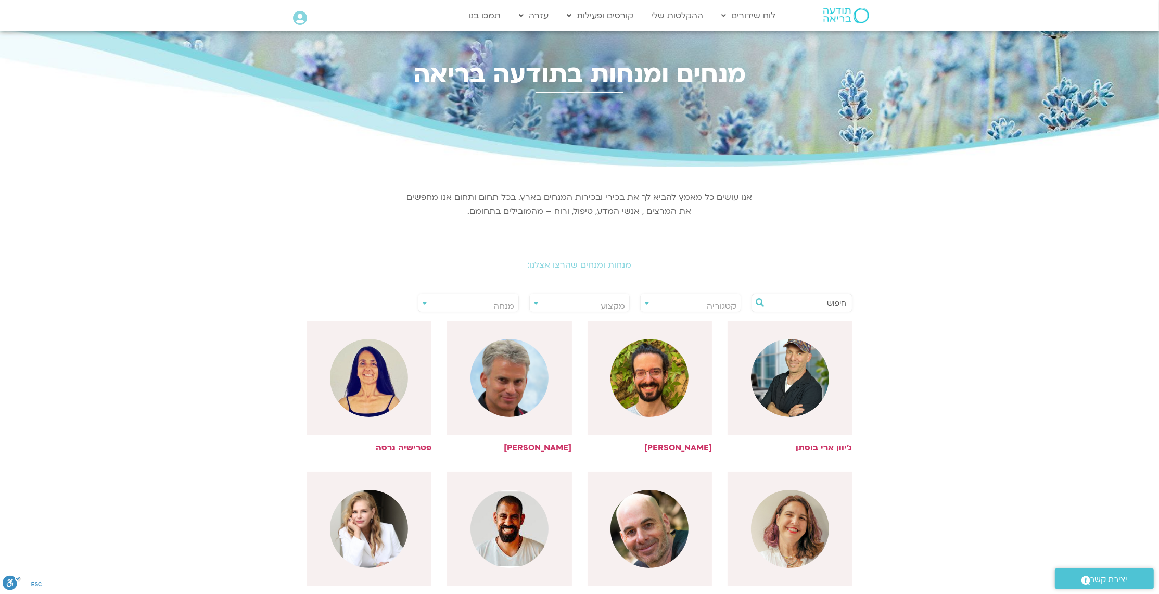
click at [788, 308] on input "text" at bounding box center [807, 303] width 79 height 18
paste input "מיינדפולנס מתקדמים"
type input "מיינדפולנס מתקדמים"
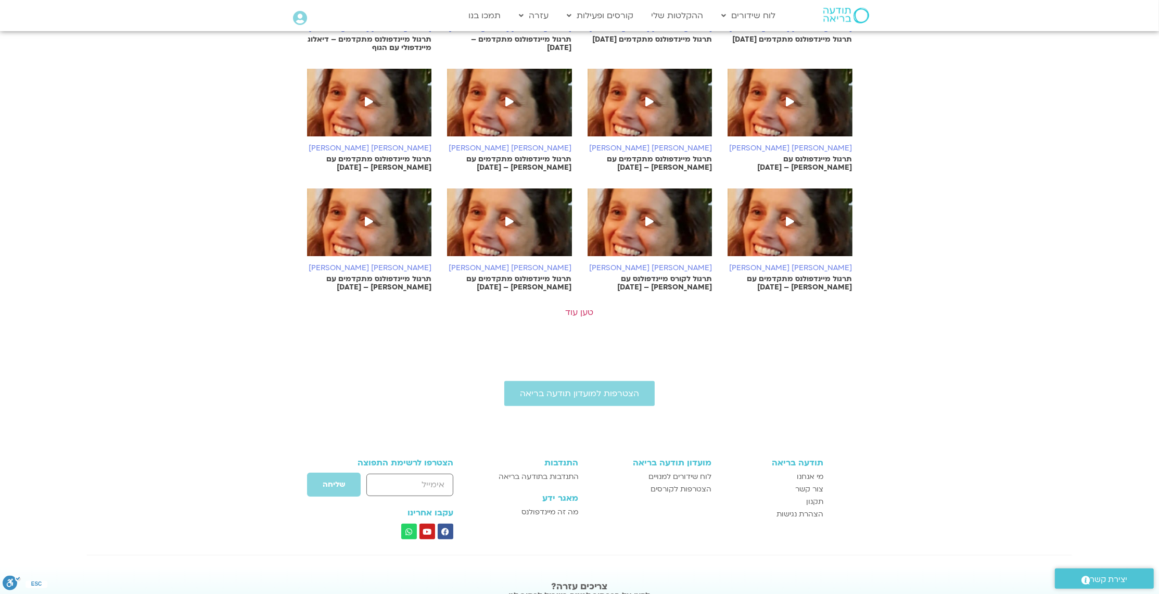
scroll to position [524, 0]
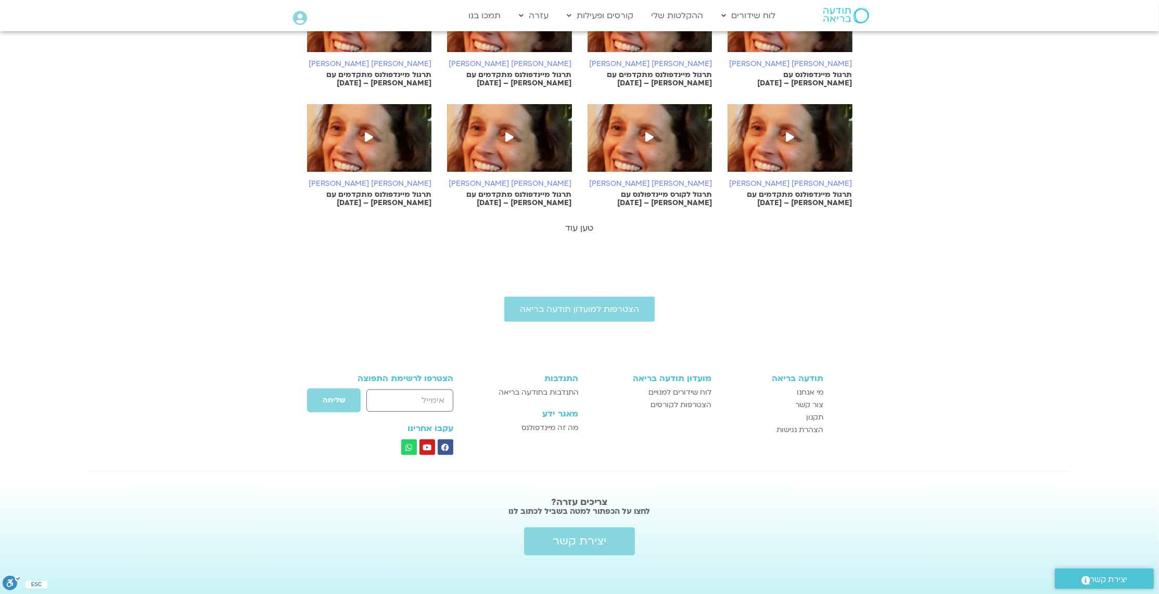
click at [576, 228] on link "טען עוד" at bounding box center [580, 227] width 28 height 11
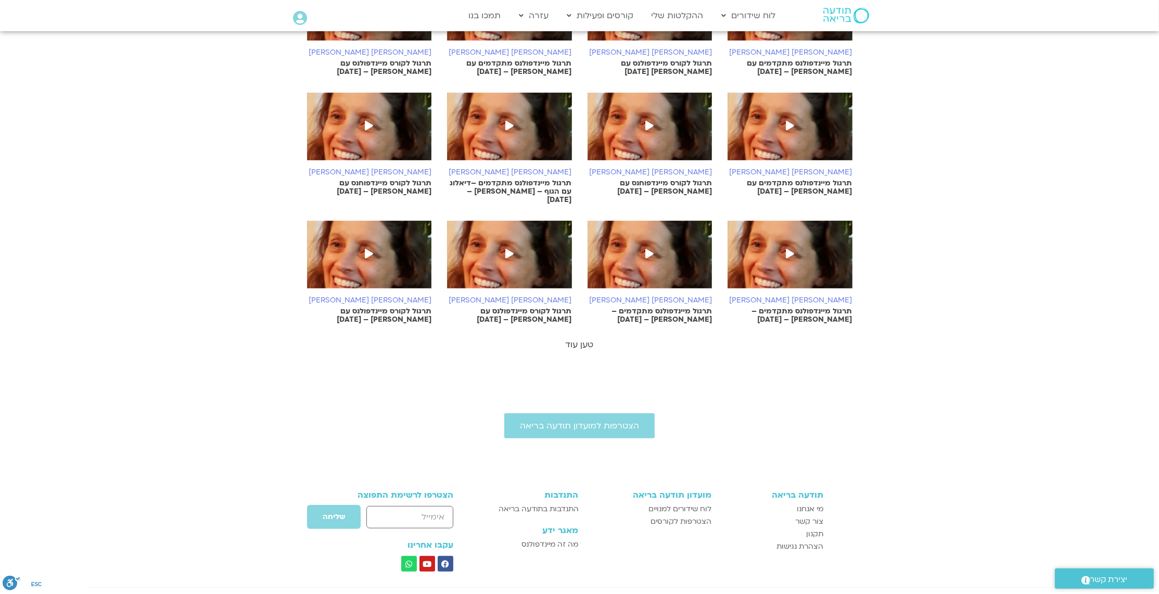
scroll to position [1001, 0]
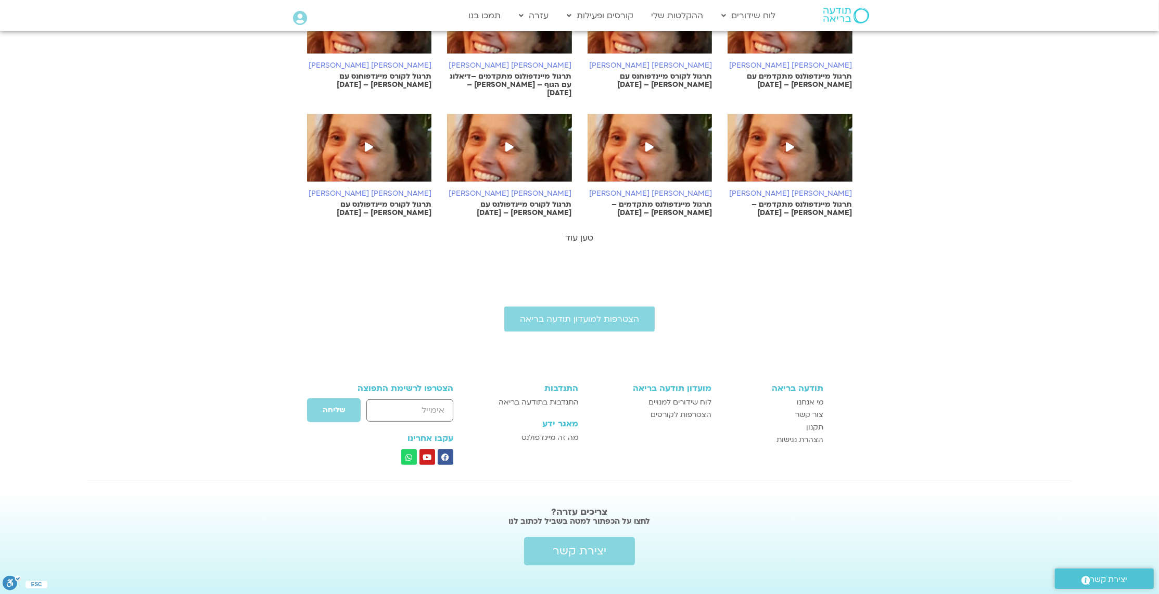
click at [576, 232] on link "טען עוד" at bounding box center [580, 237] width 28 height 11
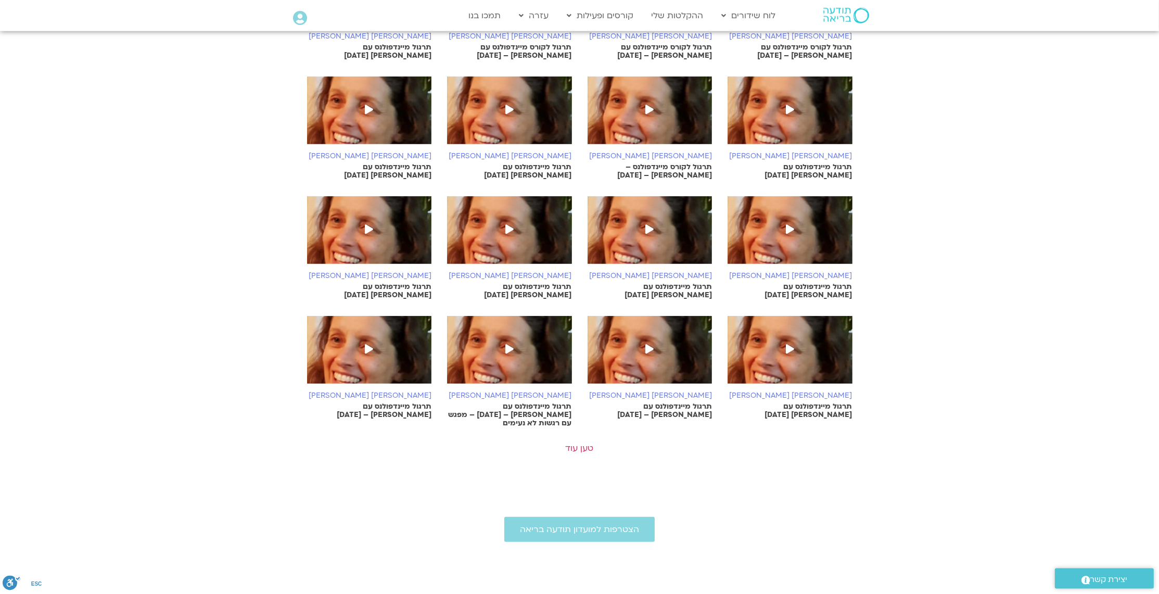
scroll to position [1302, 0]
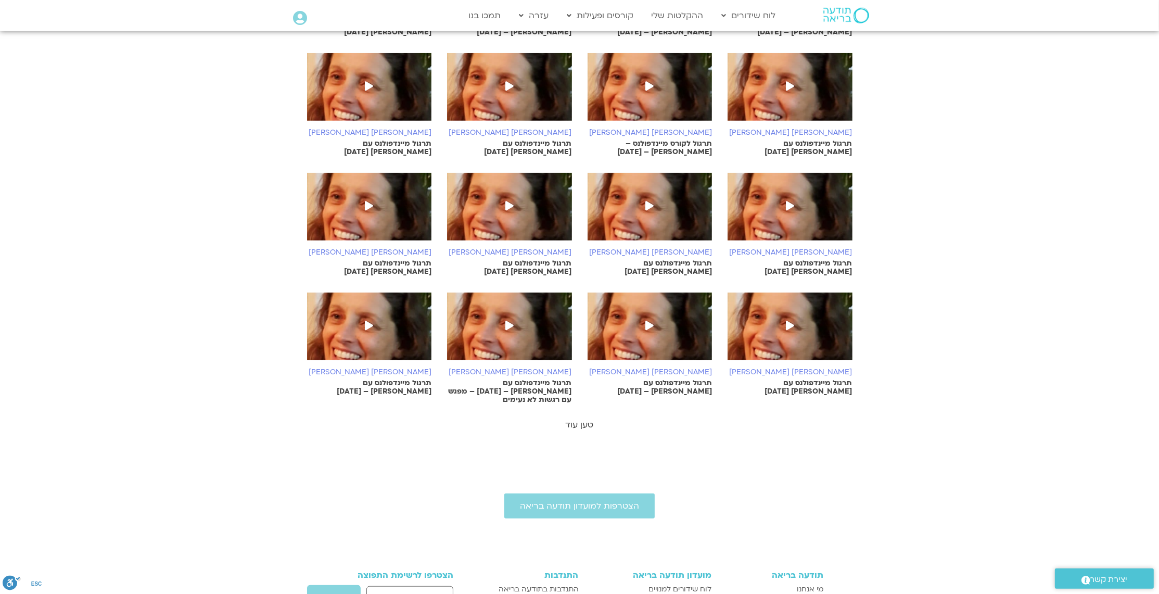
click at [589, 419] on link "טען עוד" at bounding box center [580, 424] width 28 height 11
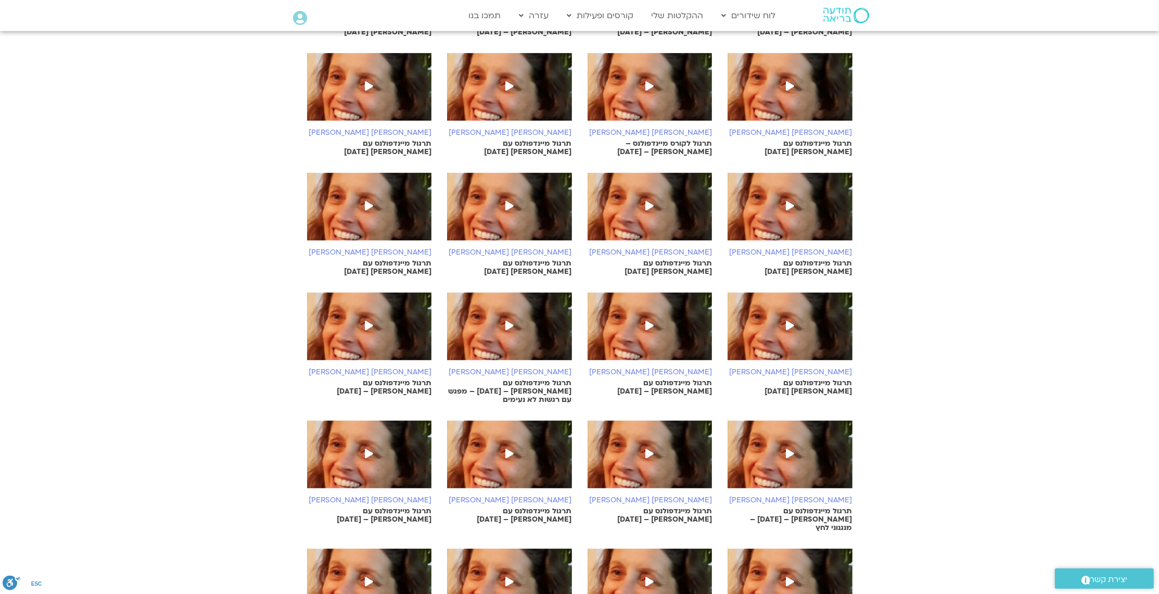
click at [589, 421] on img at bounding box center [650, 460] width 125 height 78
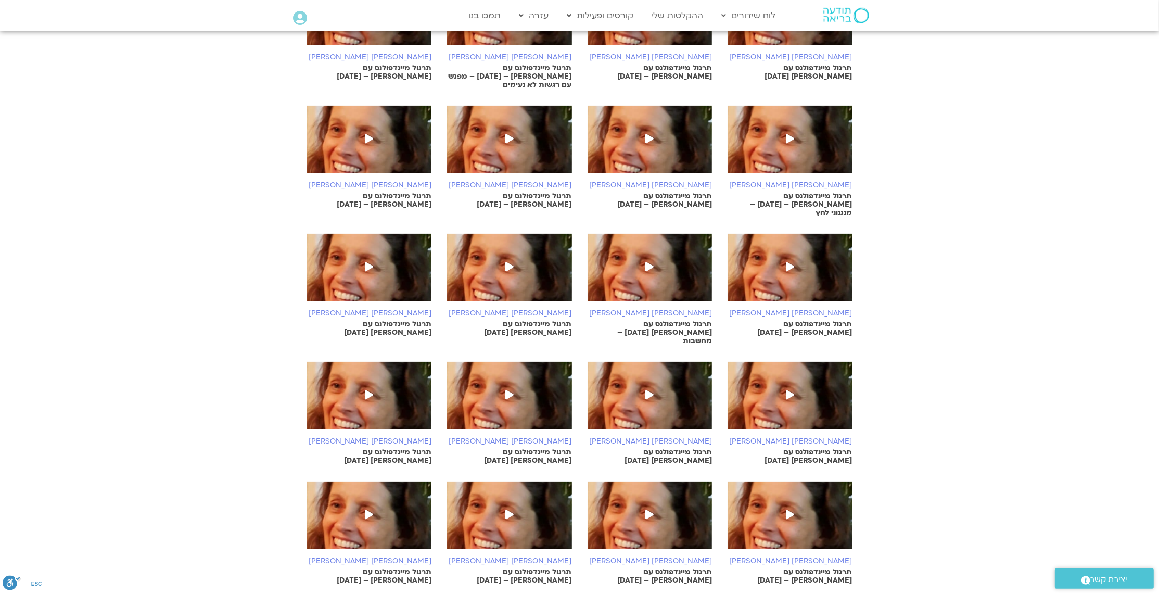
scroll to position [1695, 0]
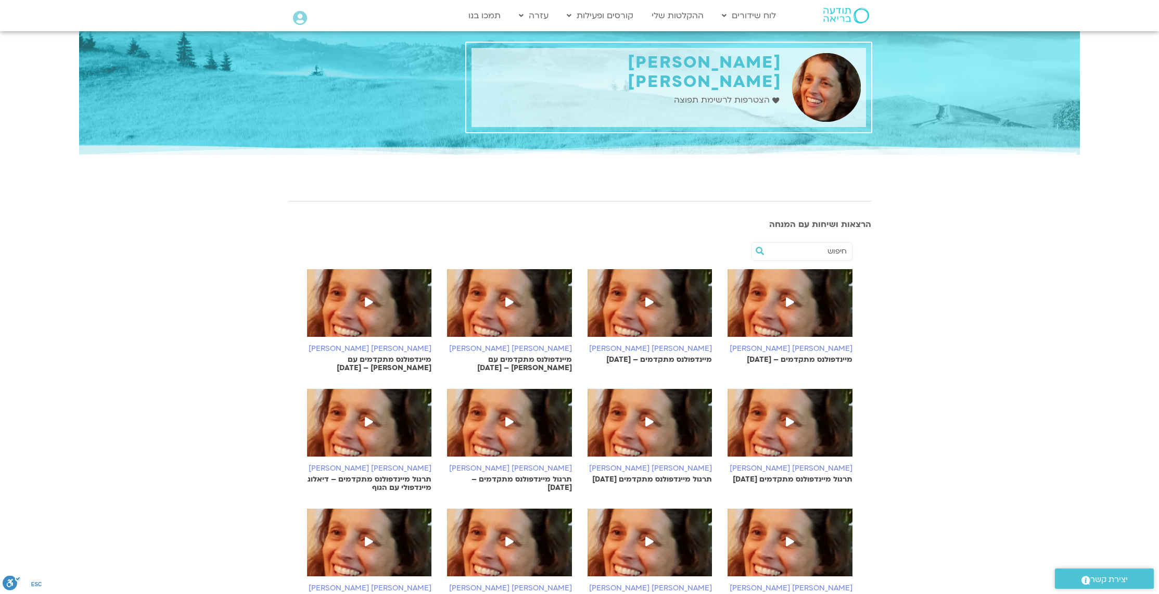
scroll to position [524, 0]
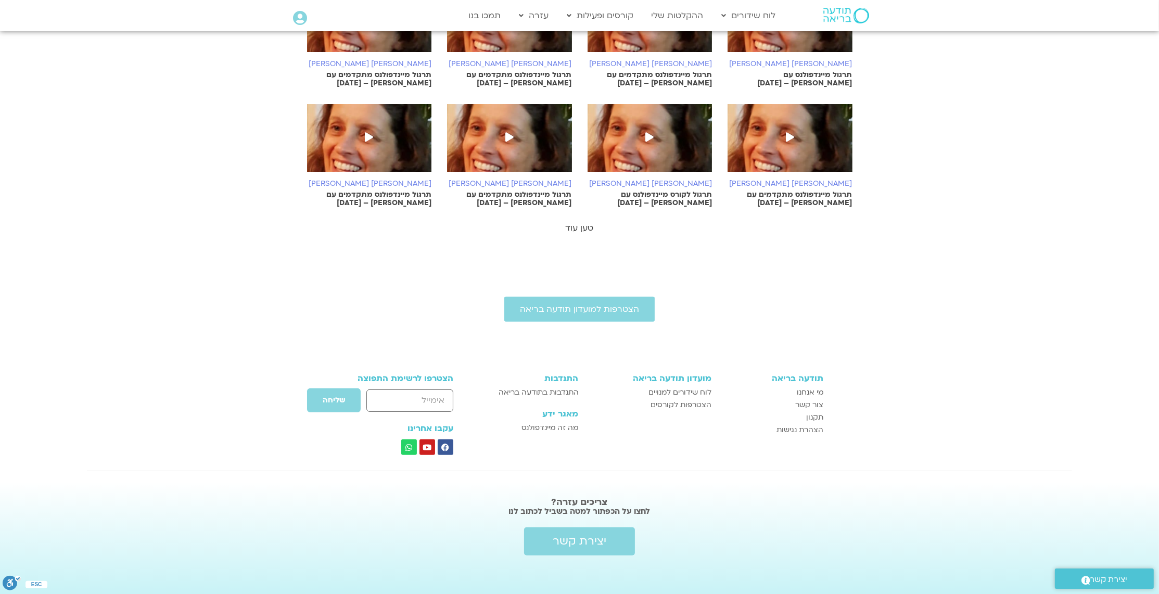
click at [585, 230] on link "טען עוד" at bounding box center [580, 227] width 28 height 11
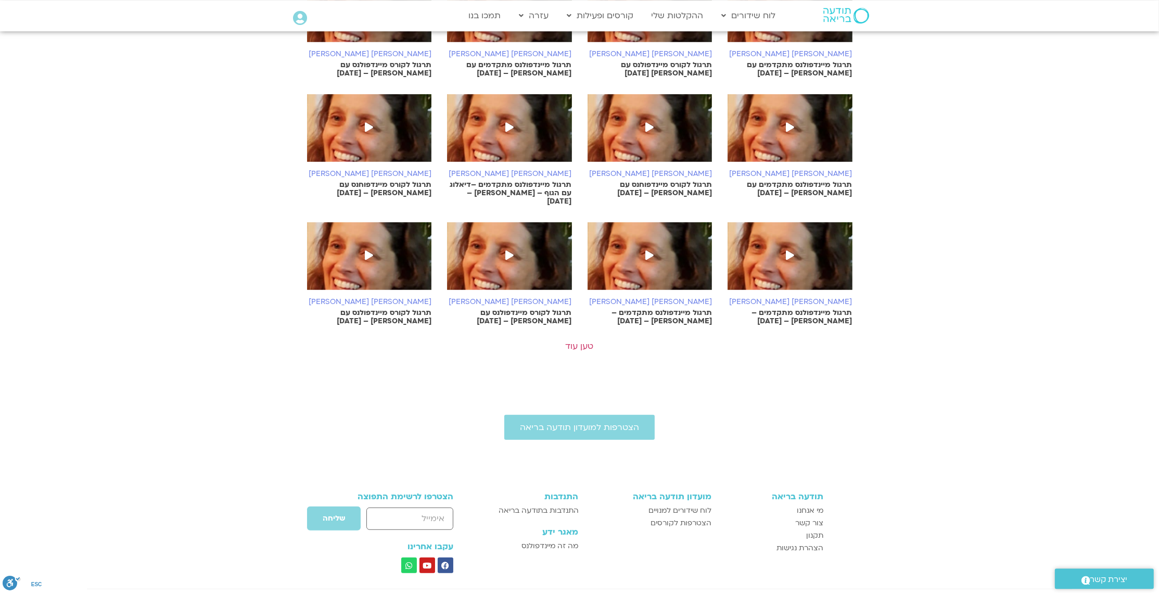
scroll to position [1001, 0]
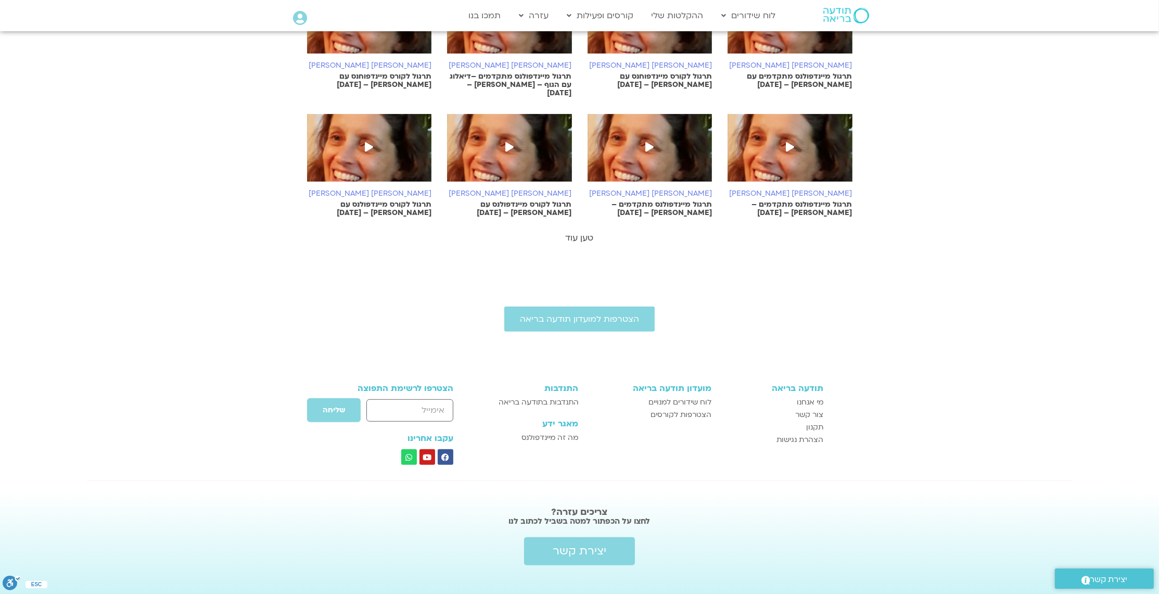
click at [577, 232] on link "טען עוד" at bounding box center [580, 237] width 28 height 11
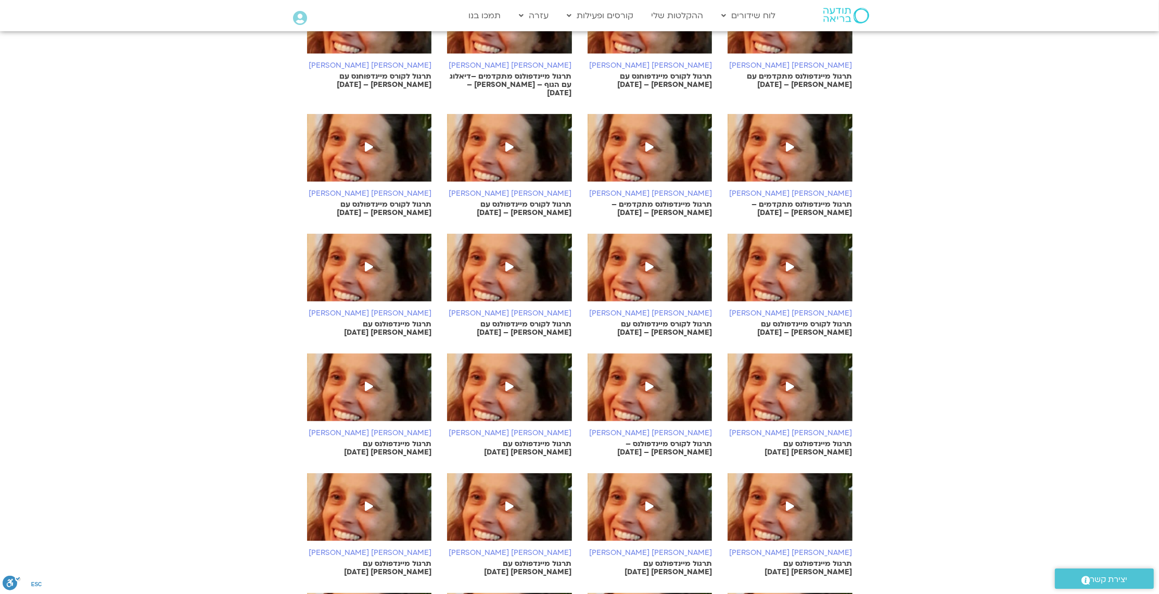
scroll to position [1487, 0]
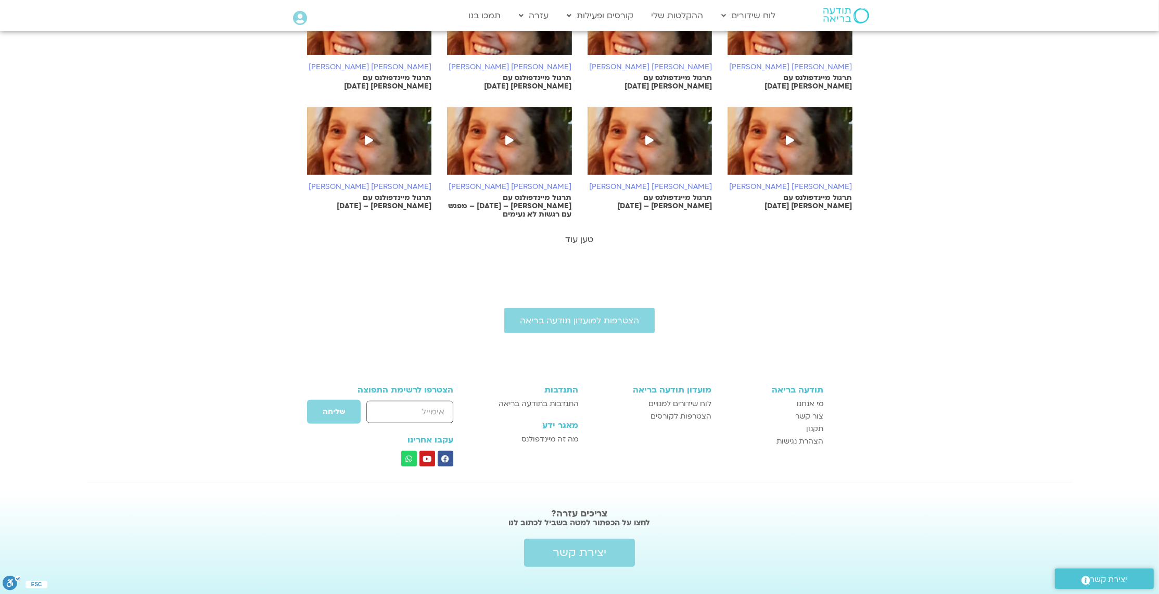
click at [582, 234] on link "טען עוד" at bounding box center [580, 239] width 28 height 11
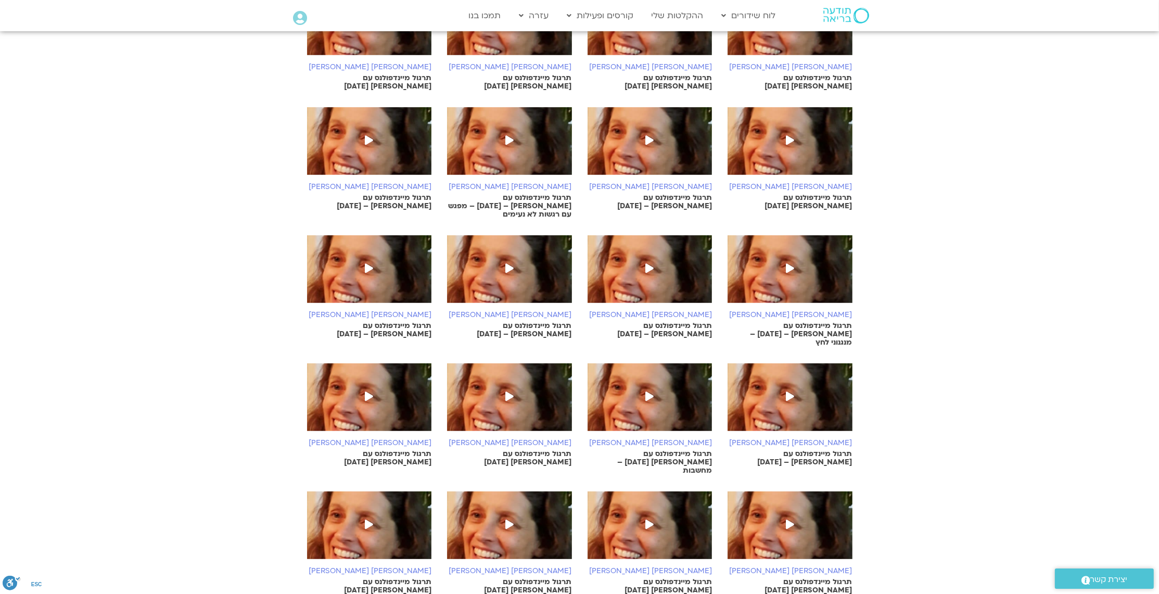
scroll to position [1964, 0]
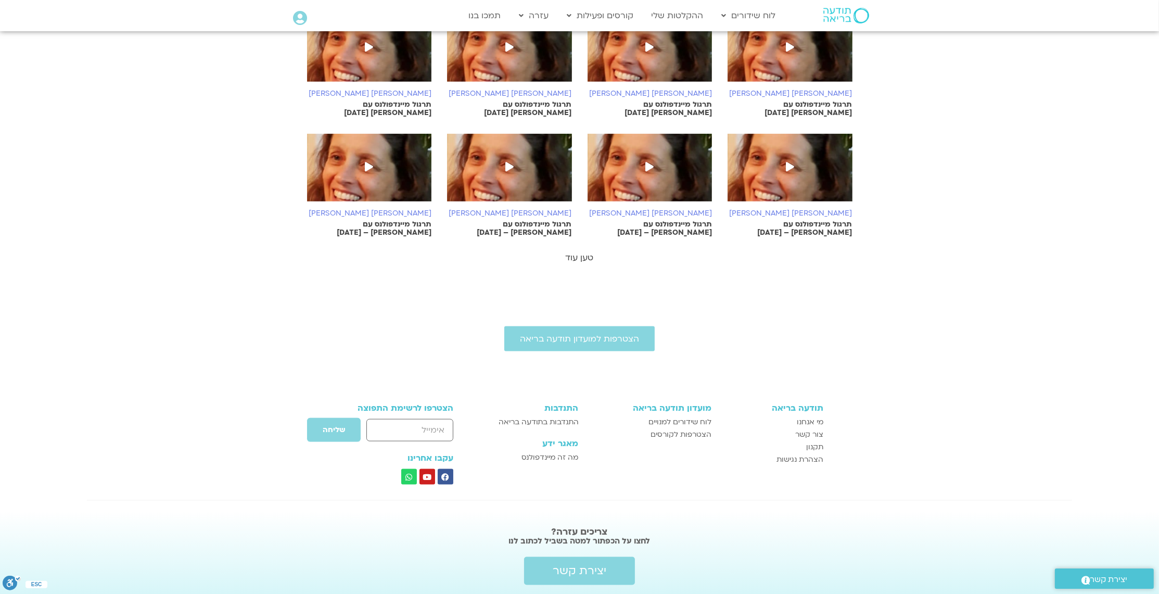
click at [582, 252] on link "טען עוד" at bounding box center [580, 257] width 28 height 11
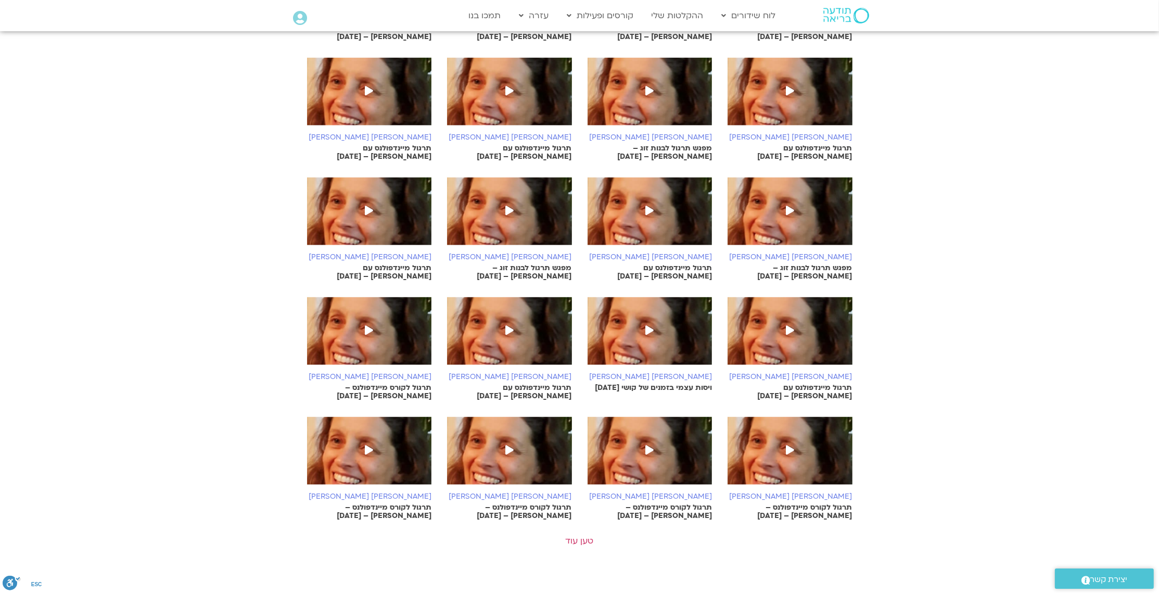
scroll to position [2132, 0]
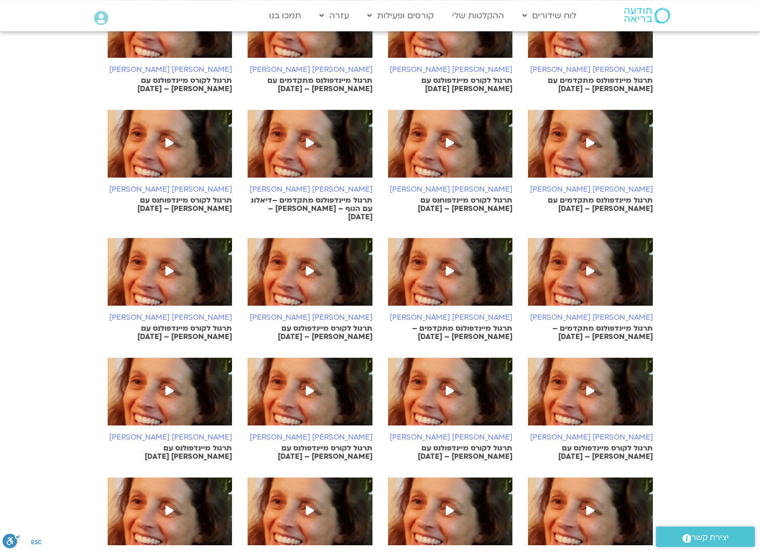
scroll to position [867, 0]
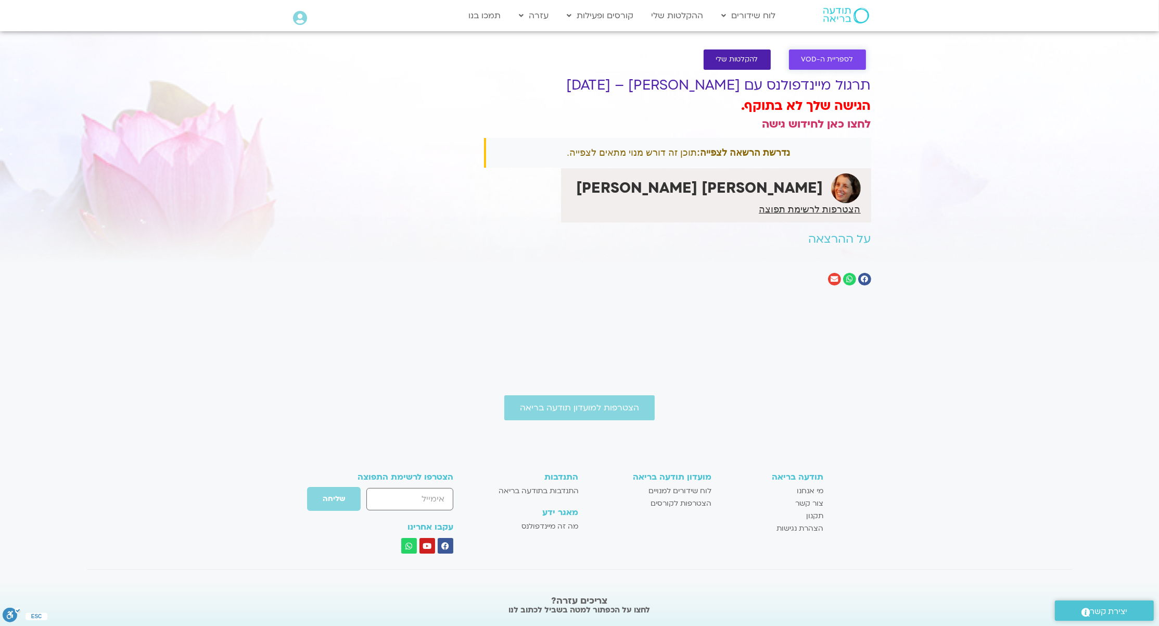
click at [830, 54] on link "לספריית ה-VOD" at bounding box center [827, 59] width 77 height 20
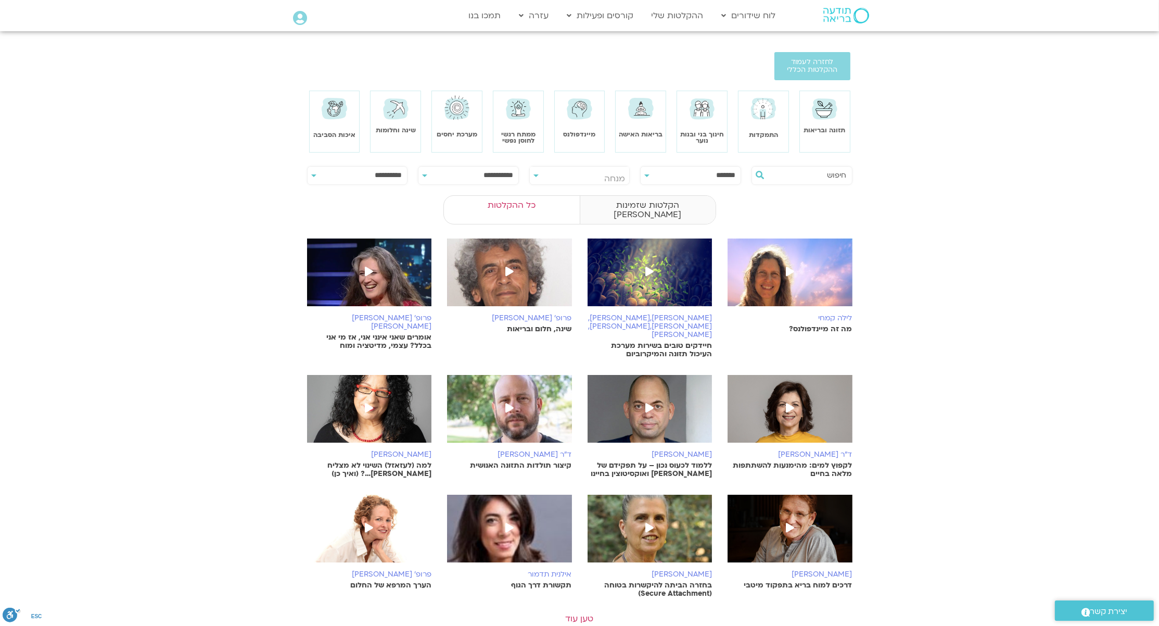
click at [648, 205] on label "הקלטות שזמינות לי" at bounding box center [648, 209] width 136 height 29
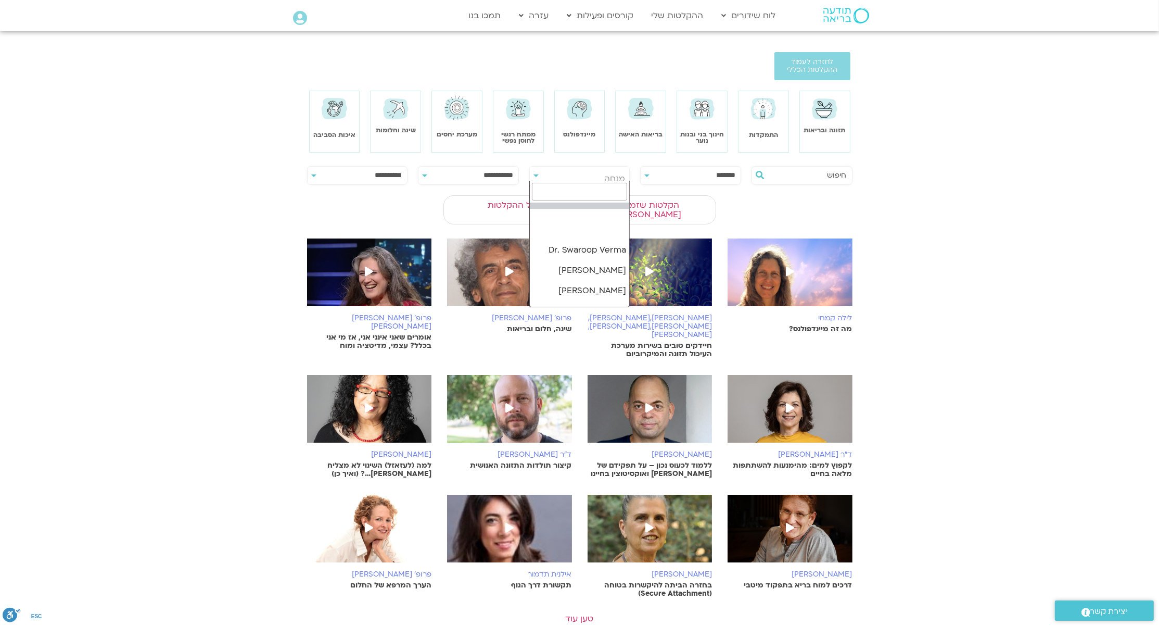
click at [560, 167] on span "מנחה" at bounding box center [580, 179] width 100 height 24
type input "סיג"
select select "*****"
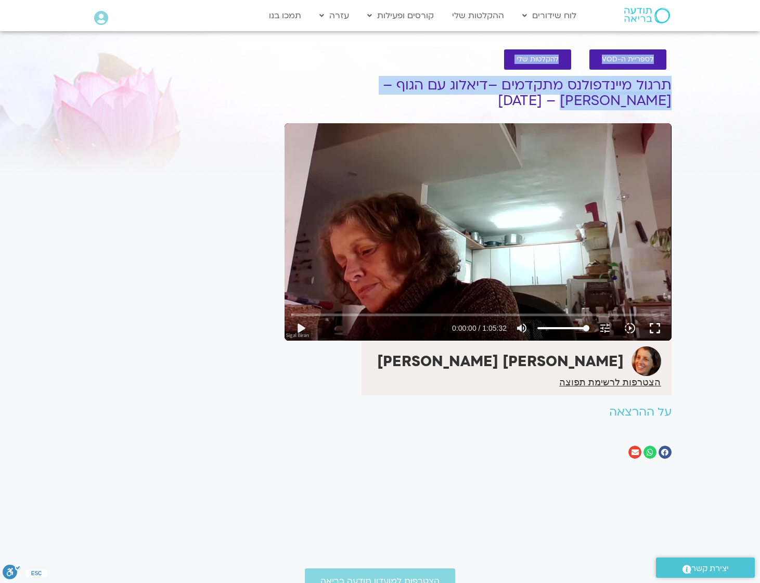
drag, startPoint x: 678, startPoint y: 74, endPoint x: 335, endPoint y: 89, distance: 343.3
click at [335, 89] on section "לספריית ה-VOD להקלטות שלי תרגול מיינדפולנס מתקדמים –דיאלוג עם הגוף – סיגל – 9/3…" at bounding box center [380, 257] width 760 height 436
copy div "לספריית ה-VOD להקלטות שלי תרגול מיינדפולנס מתקדמים –דיאלוג עם הגוף – סיגל – 9/3…"
click at [305, 316] on button "play_arrow" at bounding box center [300, 328] width 25 height 25
type input "2.230895"
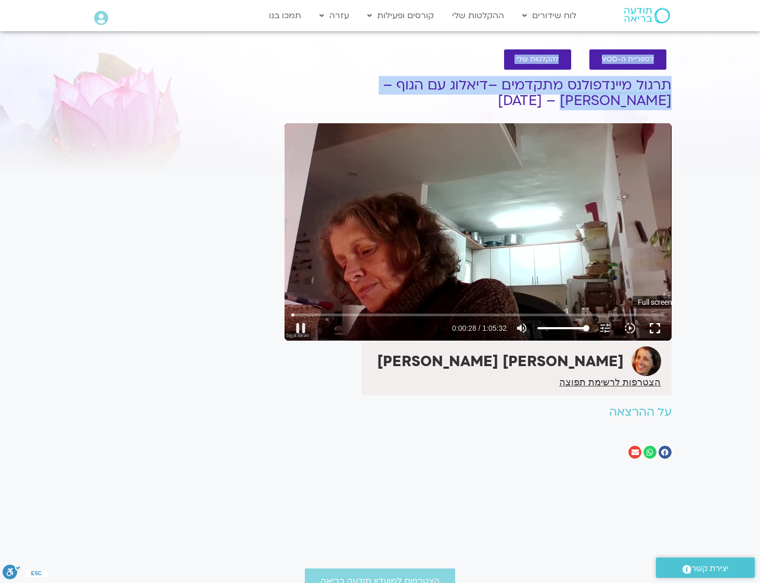
click at [652, 316] on button "fullscreen" at bounding box center [655, 328] width 25 height 25
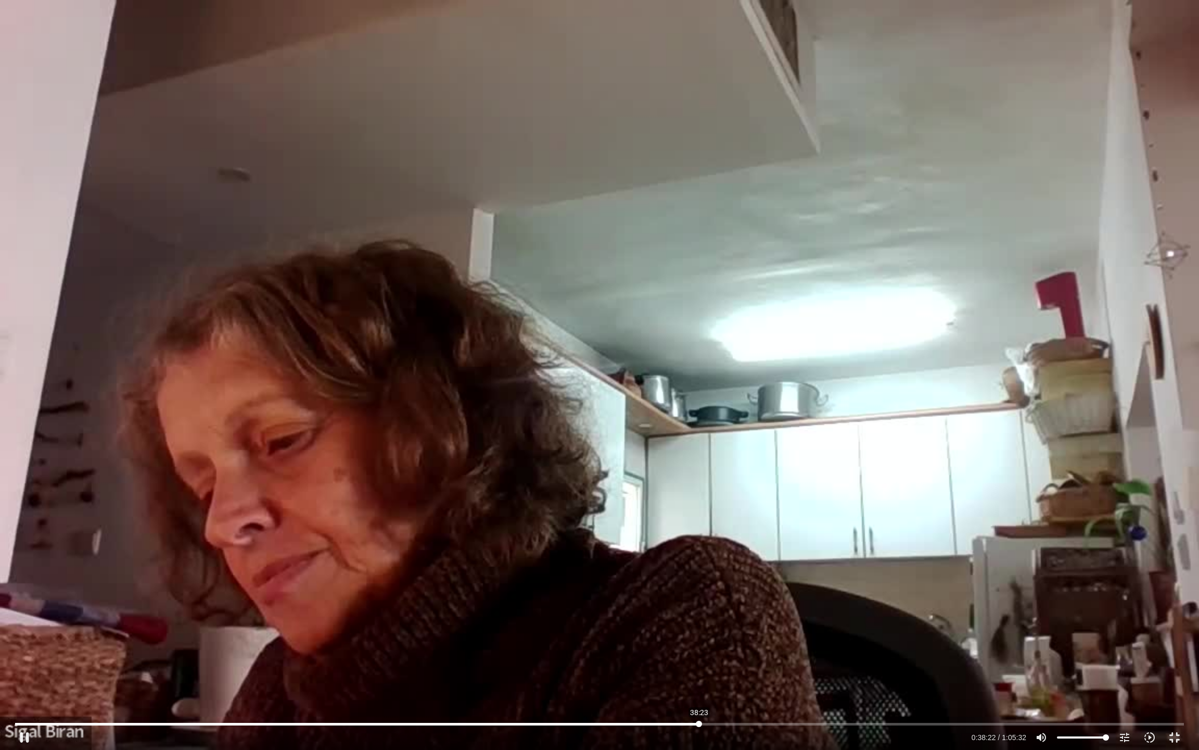
click at [699, 583] on input "Seek" at bounding box center [599, 723] width 1169 height 6
click at [519, 512] on div "Skip Ad 38:23 pause 0:38:28 / 1:05:32 volume_up Mute tune Resolution Auto 720p …" at bounding box center [599, 375] width 1199 height 750
click at [519, 512] on div "Skip Ad 38:23 play_arrow 0:38:28 / 1:05:32 volume_up Mute tune Resolution Auto …" at bounding box center [599, 375] width 1199 height 750
type input "2308.29367"
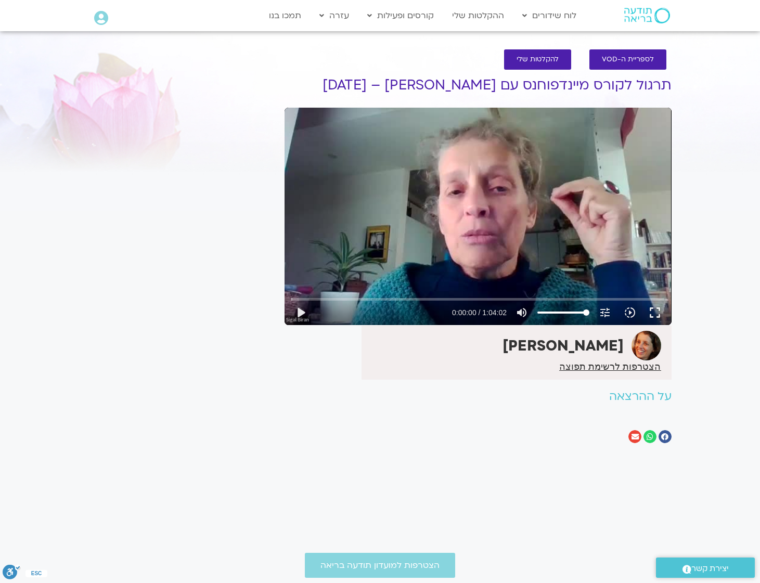
click at [486, 213] on div "Skip Ad play_arrow 0:00:00 / 1:04:02 volume_up Mute tune Resolution Auto 240p s…" at bounding box center [478, 217] width 387 height 218
click at [655, 310] on button "fullscreen" at bounding box center [655, 312] width 25 height 25
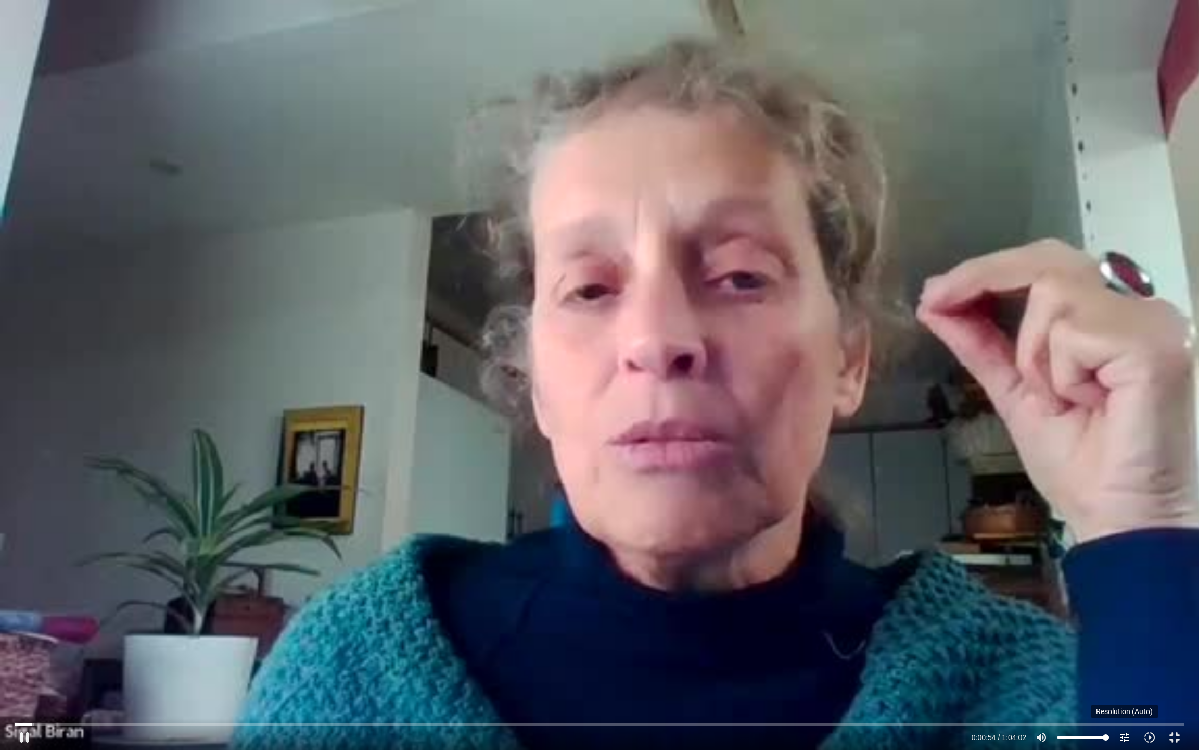
click at [760, 583] on icon "tune" at bounding box center [1125, 737] width 12 height 12
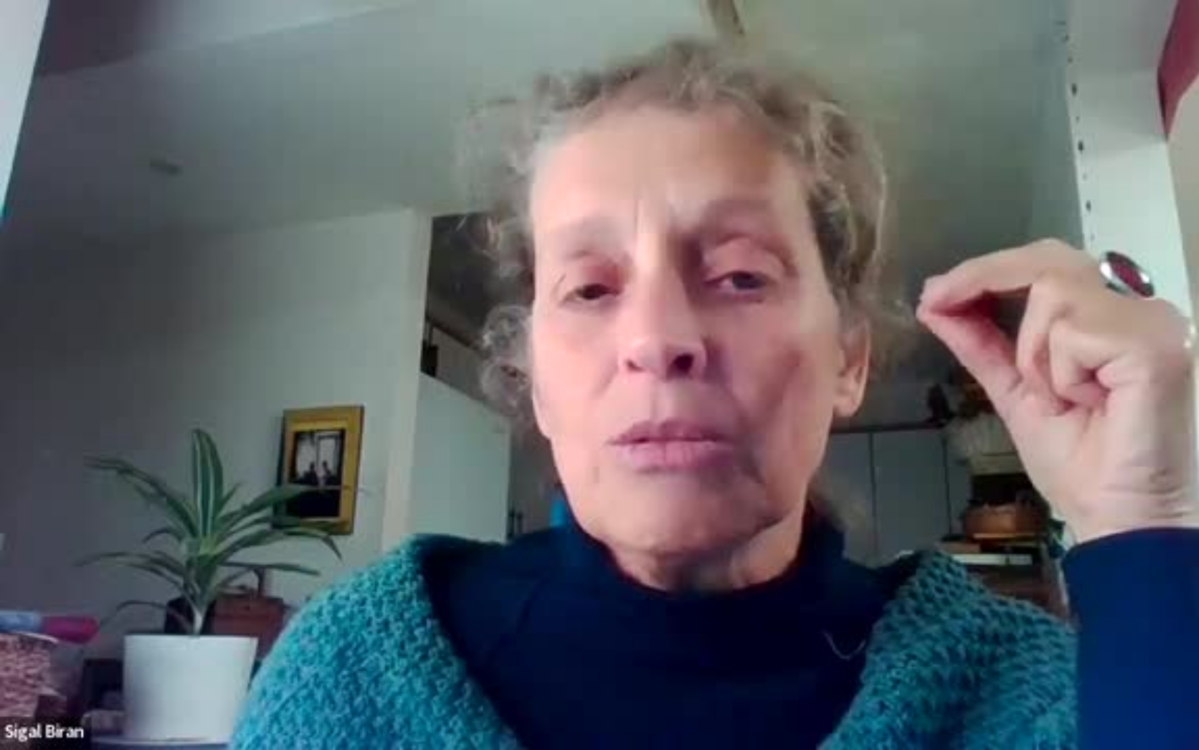
click at [760, 583] on icon "tune" at bounding box center [1125, 737] width 12 height 12
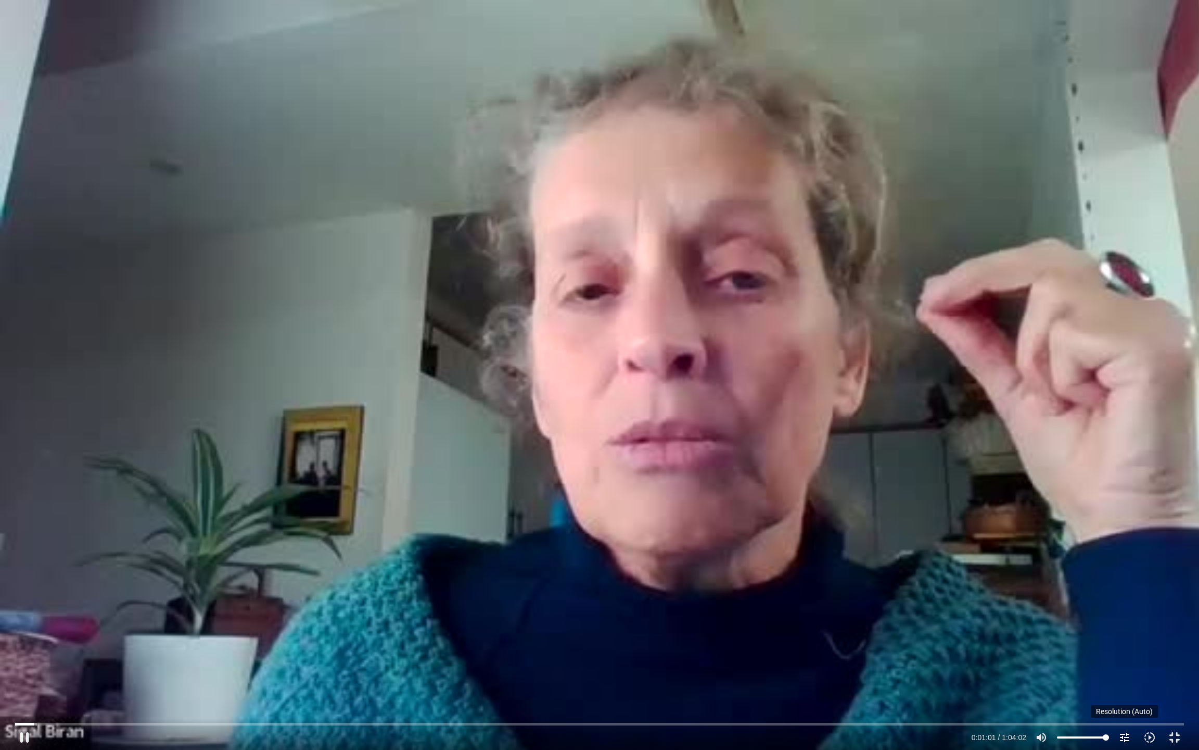
click at [760, 583] on icon "tune" at bounding box center [1125, 737] width 12 height 12
click at [760, 583] on button "360p" at bounding box center [1142, 667] width 99 height 19
click at [760, 307] on div "Skip Ad 1:00:31 pause 0:02:18 / 1:04:02 volume_up Mute tune Resolution 360p 240…" at bounding box center [599, 375] width 1199 height 750
click at [720, 242] on div "Skip Ad 1:00:31 play_arrow 0:02:18 / 1:04:02 volume_up Mute tune Resolution 360…" at bounding box center [599, 375] width 1199 height 750
click at [760, 235] on div "Skip Ad 1:00:31 pause 0:03:13 / 1:04:02 volume_up Mute tune Resolution 360p 240…" at bounding box center [599, 375] width 1199 height 750
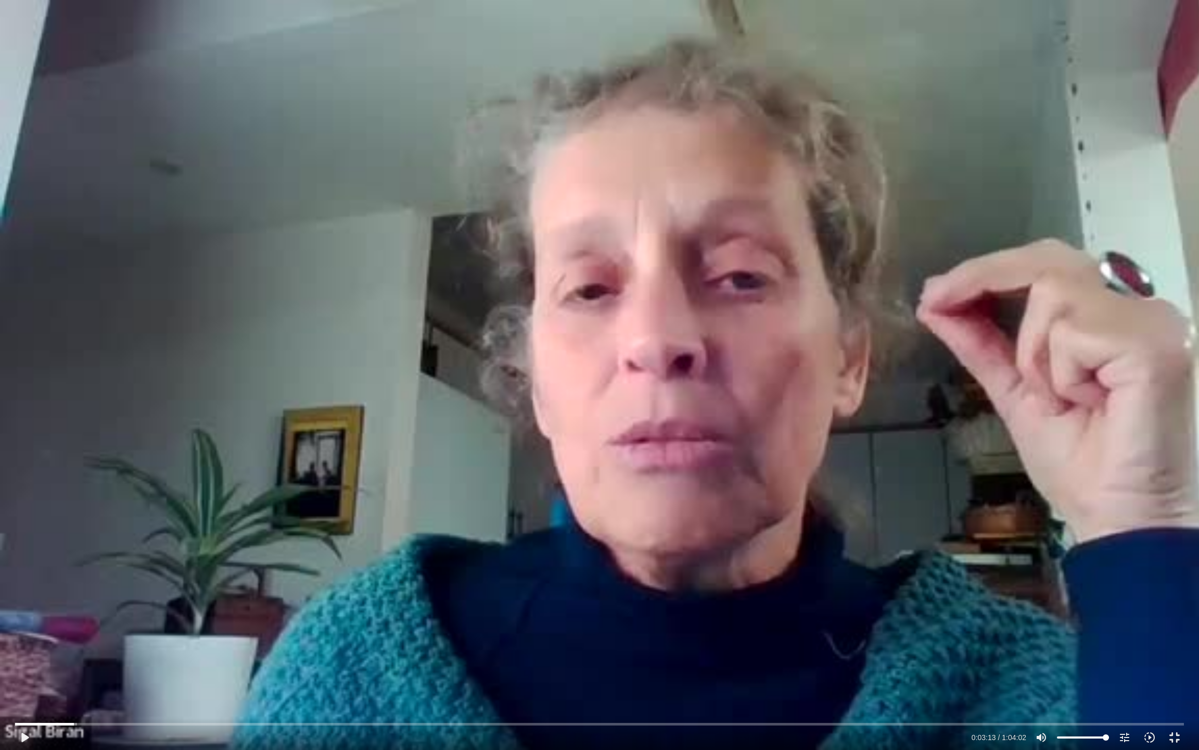
click at [760, 235] on div "Skip Ad 1:00:31 play_arrow 0:03:13 / 1:04:02 volume_up Mute tune Resolution 360…" at bounding box center [599, 375] width 1199 height 750
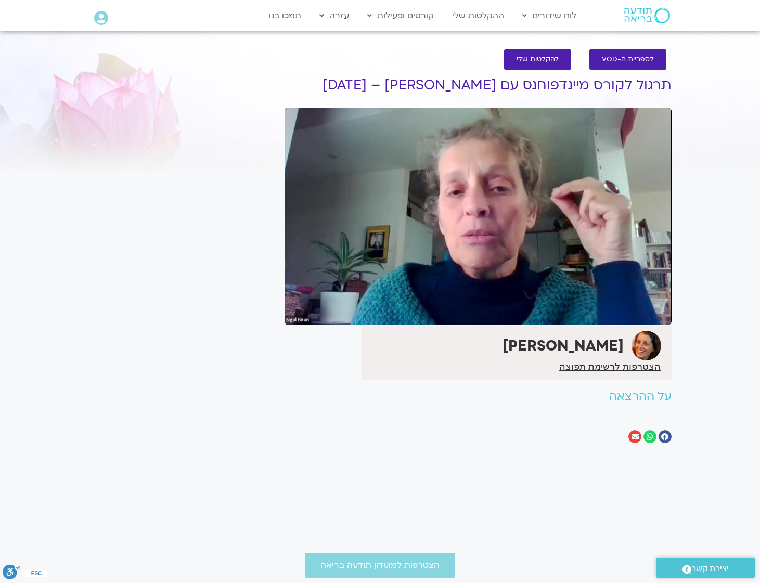
click at [477, 194] on div "Skip Ad 1:00:31 pause 0:03:17 / 1:04:02 volume_up Mute tune Resolution 360p 240…" at bounding box center [478, 217] width 387 height 218
type input "198.103436"
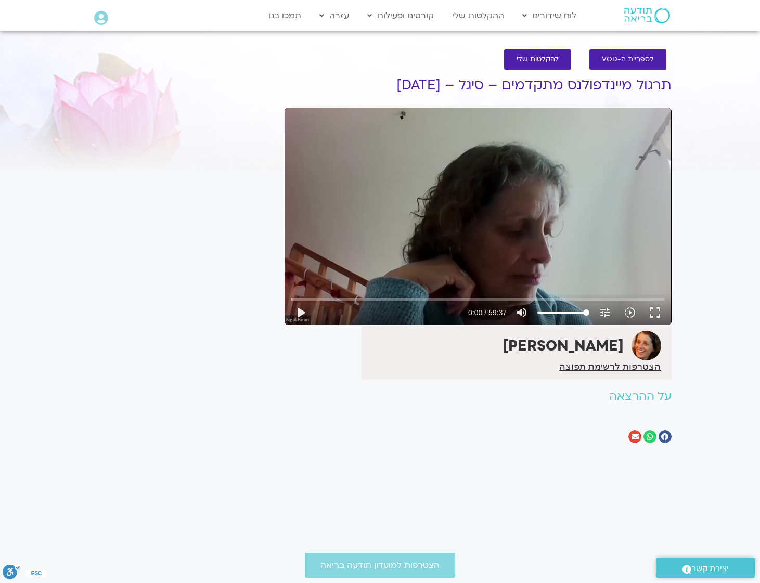
click at [496, 199] on div "Skip Ad play_arrow 0:00 / 59:37 volume_up Mute tune Resolution Auto 240p slow_m…" at bounding box center [478, 217] width 387 height 218
click at [496, 199] on div "Skip Ad pause 0:01 / 59:37 volume_up Mute tune Resolution Auto 240p slow_motion…" at bounding box center [478, 217] width 387 height 218
click at [496, 199] on div "Skip Ad play_arrow 0:02 / 59:37 volume_up Mute tune Resolution Auto 240p slow_m…" at bounding box center [478, 217] width 387 height 218
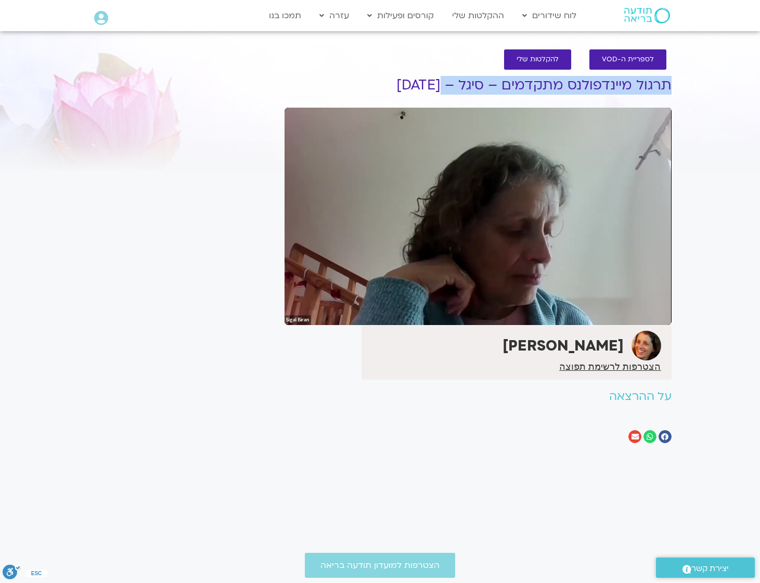
drag, startPoint x: 380, startPoint y: 84, endPoint x: 669, endPoint y: 101, distance: 289.4
click at [669, 101] on div "לספריית ה-VOD להקלטות שלי תרגול מיינדפולנס מתקדמים – סיגל – [DATE] סיגל בירן אב…" at bounding box center [479, 249] width 398 height 420
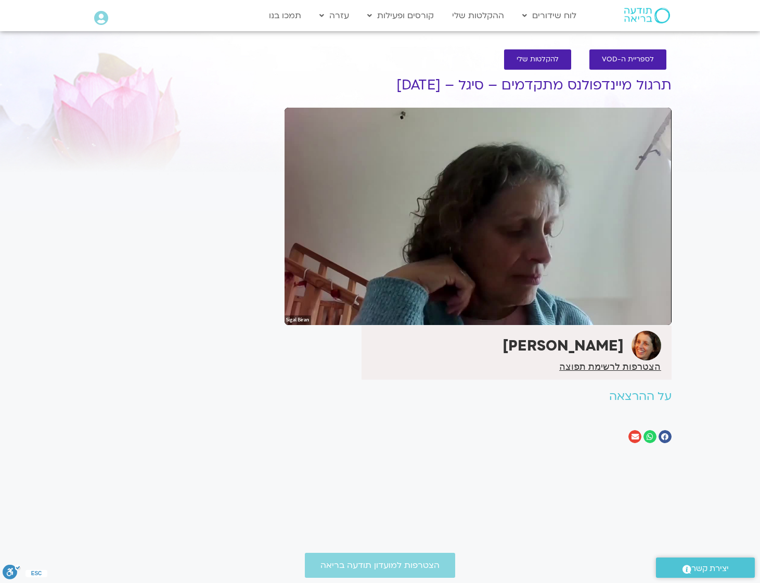
click at [669, 101] on div "לספריית ה-VOD להקלטות שלי תרגול מיינדפולנס מתקדמים – סיגל – [DATE] סיגל בירן אב…" at bounding box center [479, 249] width 398 height 420
click at [644, 85] on h1 "תרגול מיינדפולנס מתקדמים – סיגל – [DATE]" at bounding box center [478, 86] width 387 height 16
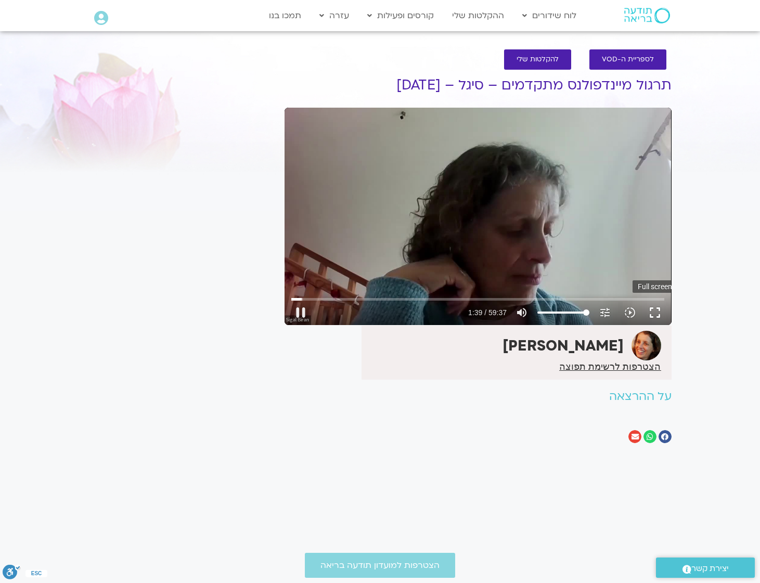
click at [649, 310] on button "fullscreen" at bounding box center [655, 312] width 25 height 25
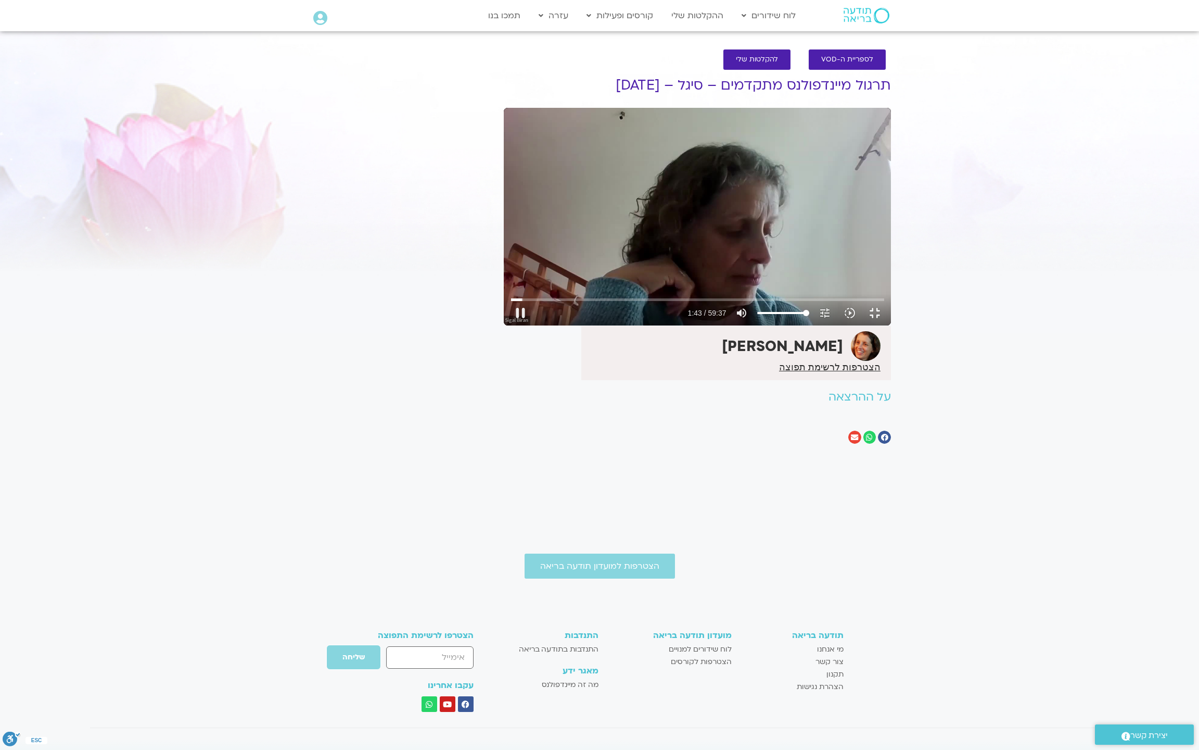
type input "103.639312"
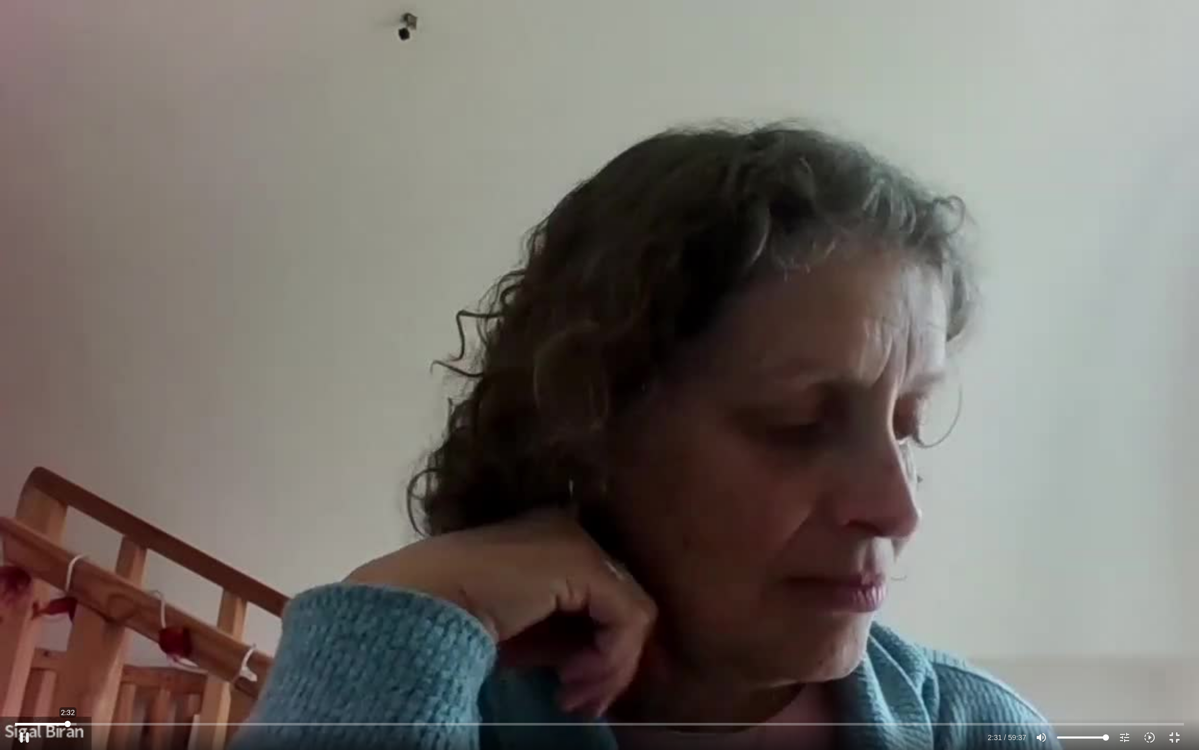
click at [68, 583] on input "Seek" at bounding box center [599, 723] width 1169 height 6
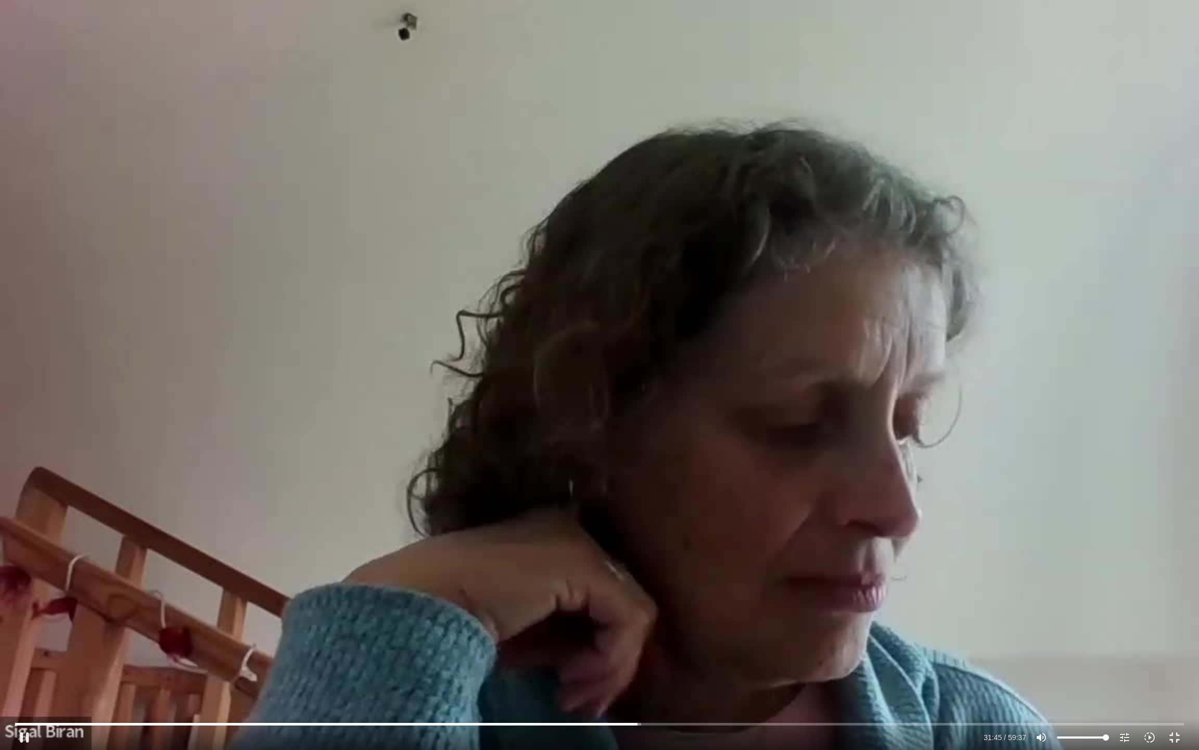
click at [0, 364] on div "Skip Ad 2:32 pause 31:45 / 59:37 volume_up Mute tune Resolution Auto 720p slow_…" at bounding box center [599, 375] width 1199 height 750
type input "1905.588143"
